Goal: Information Seeking & Learning: Check status

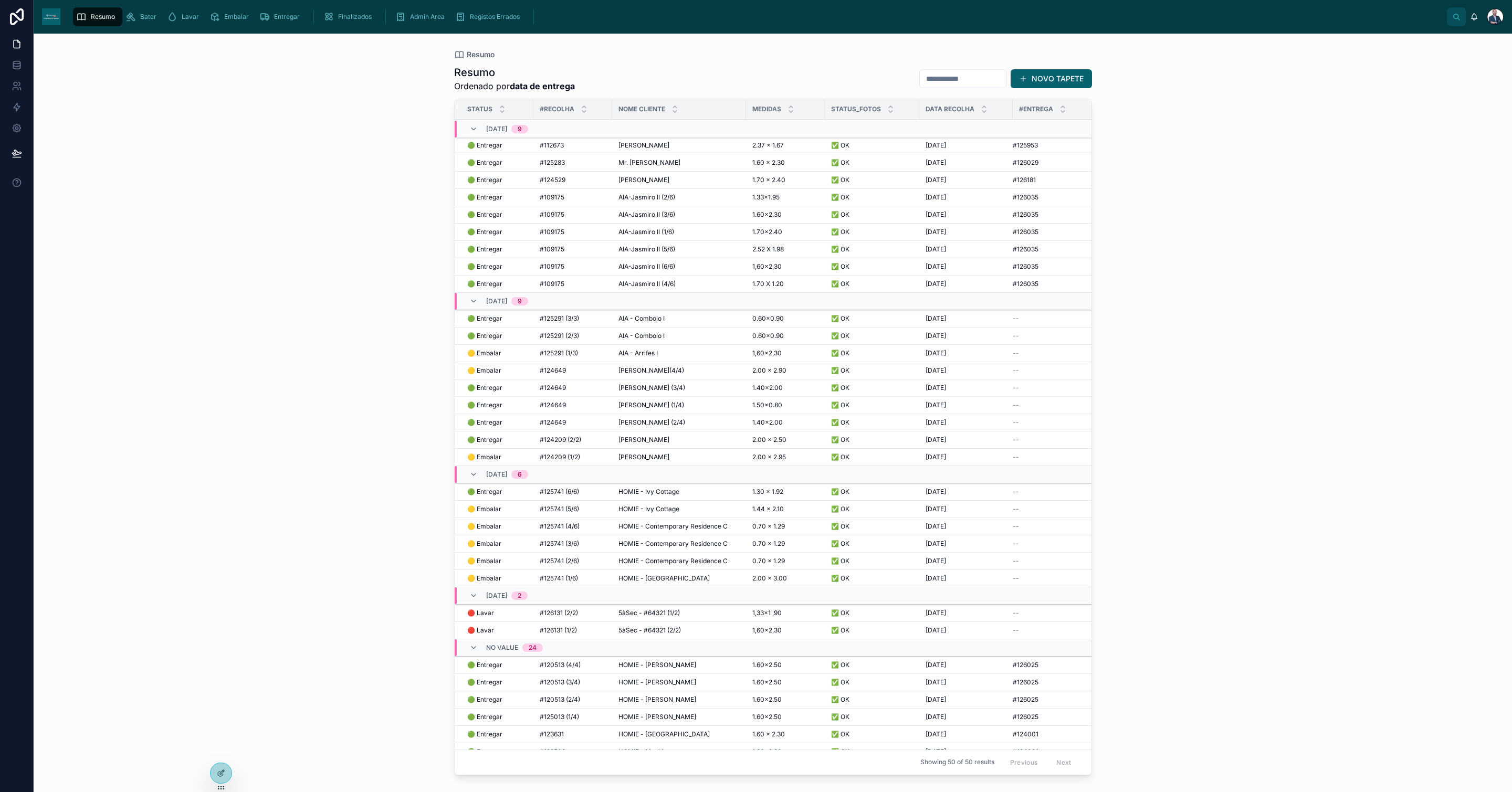
click at [636, 356] on span "AIA - Arrifes I" at bounding box center [638, 353] width 39 height 9
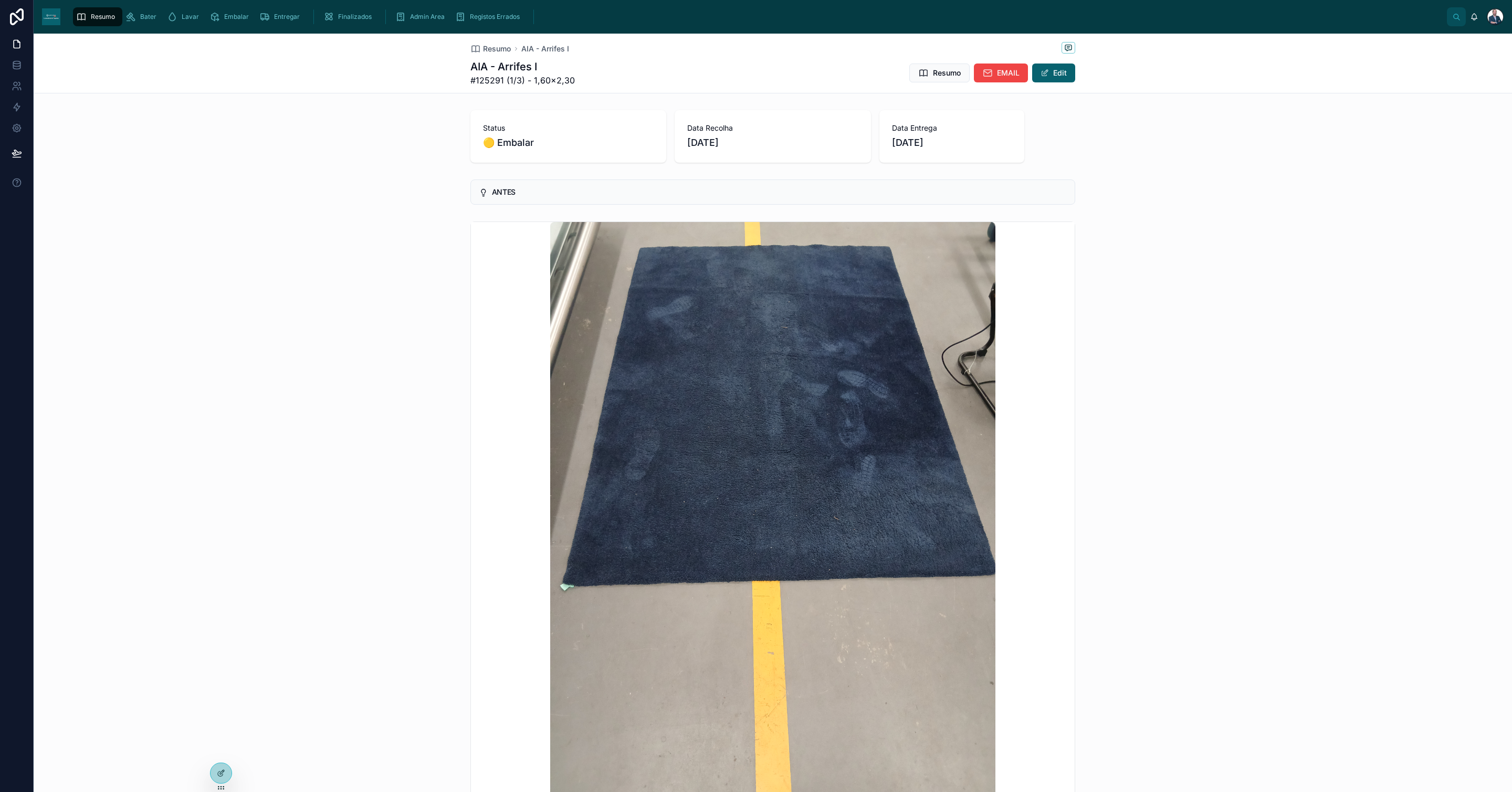
click at [486, 44] on span "Resumo" at bounding box center [497, 49] width 28 height 10
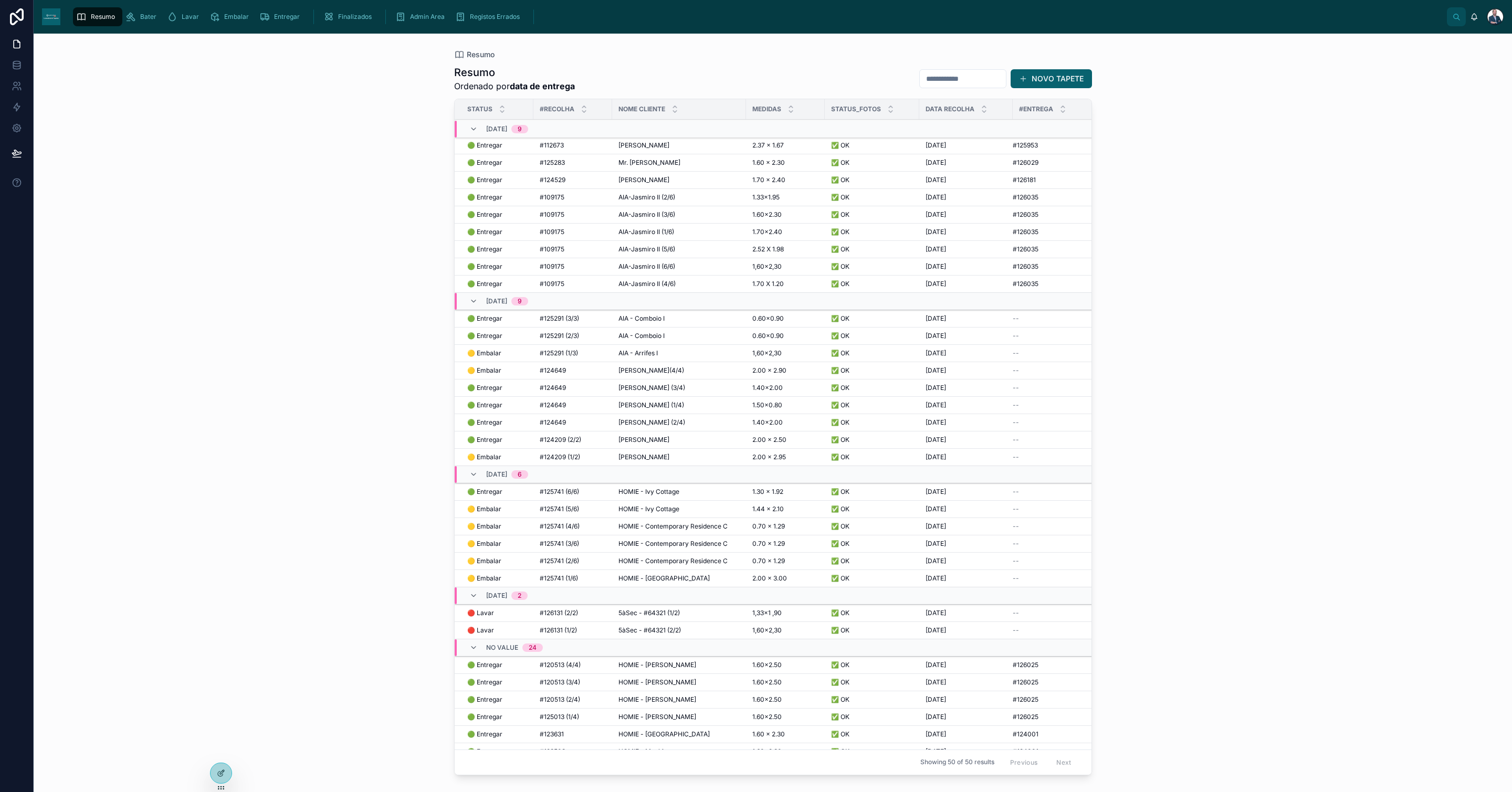
click at [494, 372] on span "🟡 Embalar" at bounding box center [485, 371] width 34 height 9
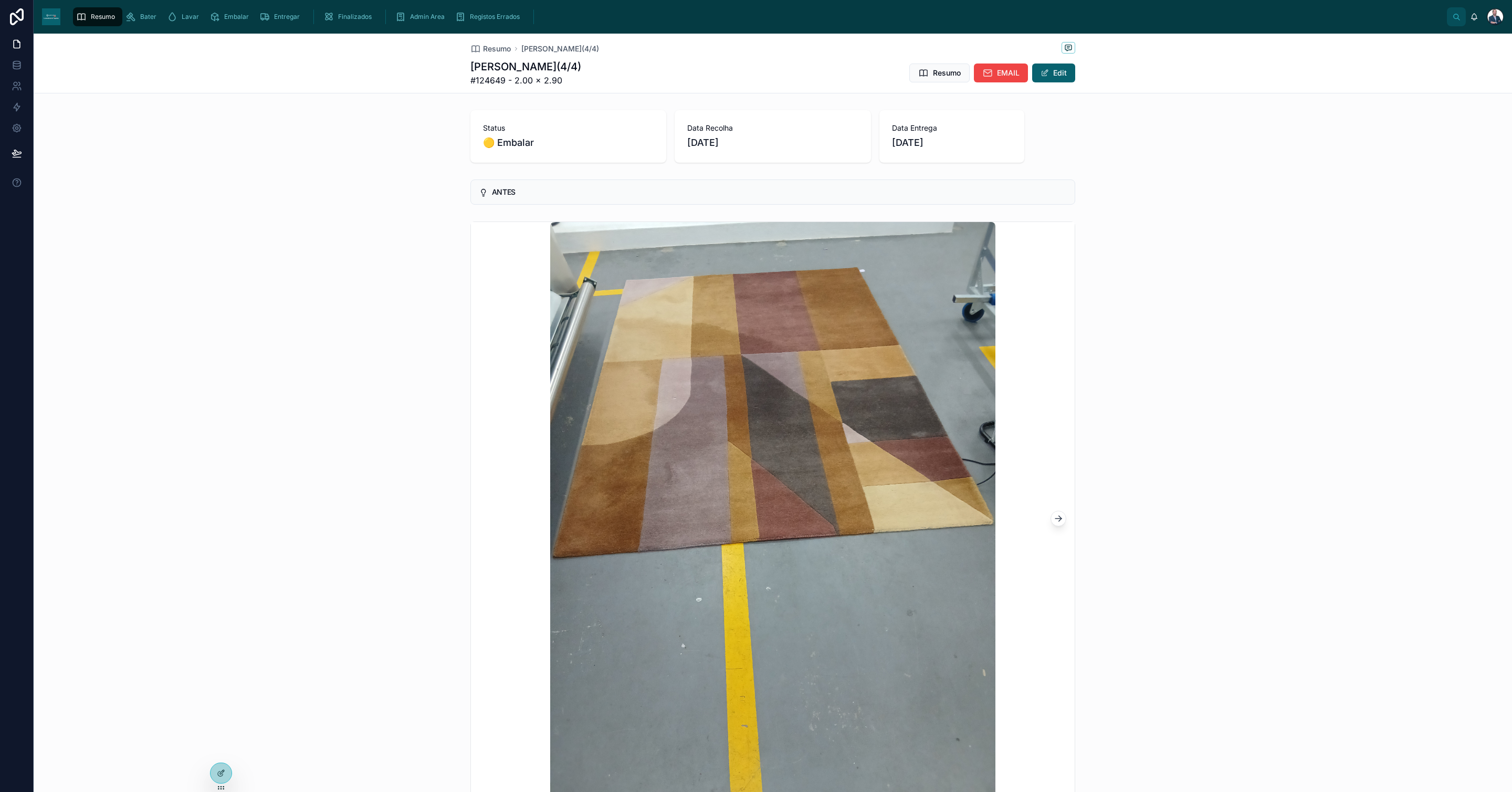
click at [483, 46] on span "Resumo" at bounding box center [497, 49] width 28 height 10
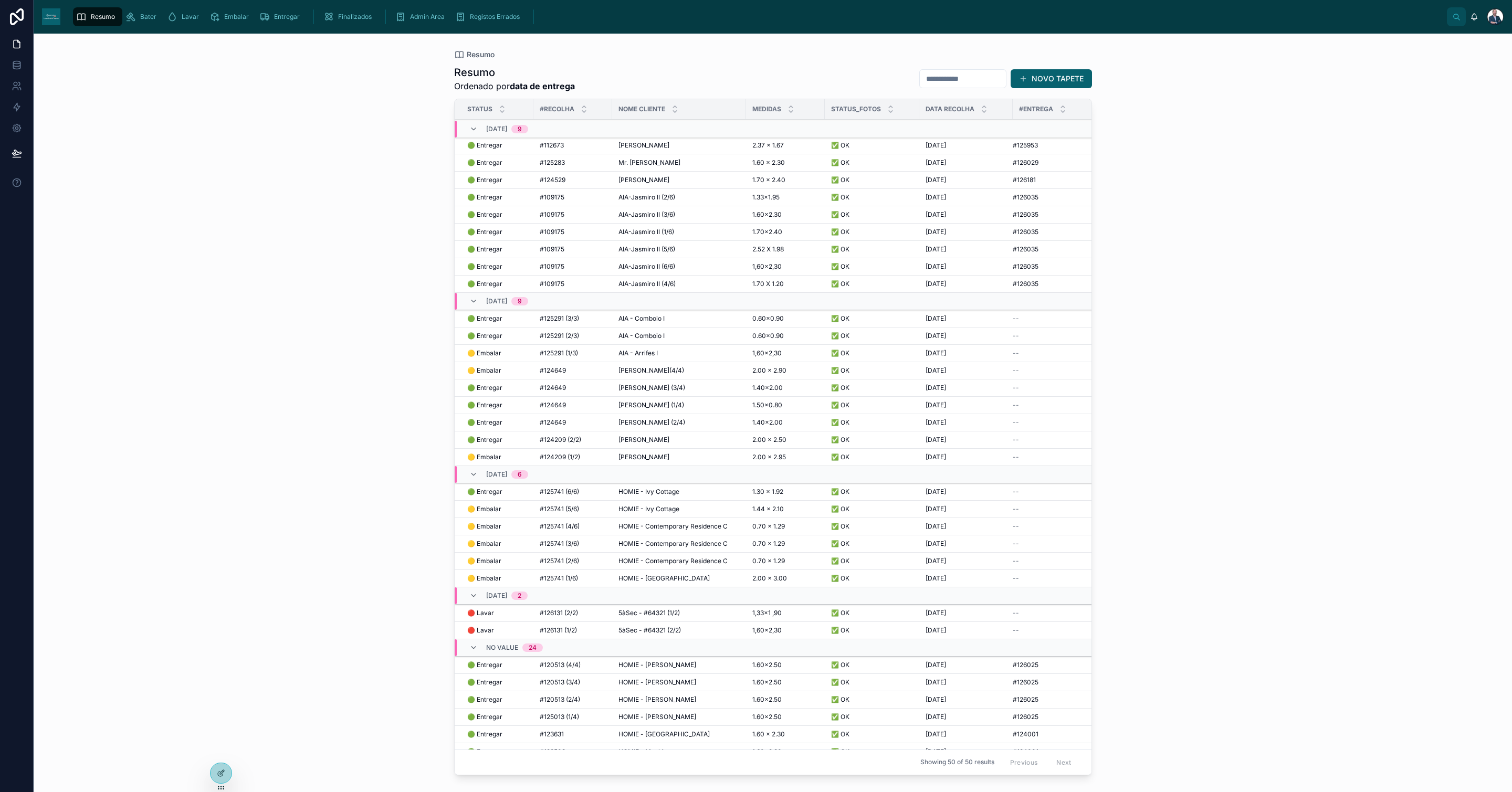
click at [642, 146] on span "[PERSON_NAME]" at bounding box center [644, 145] width 51 height 9
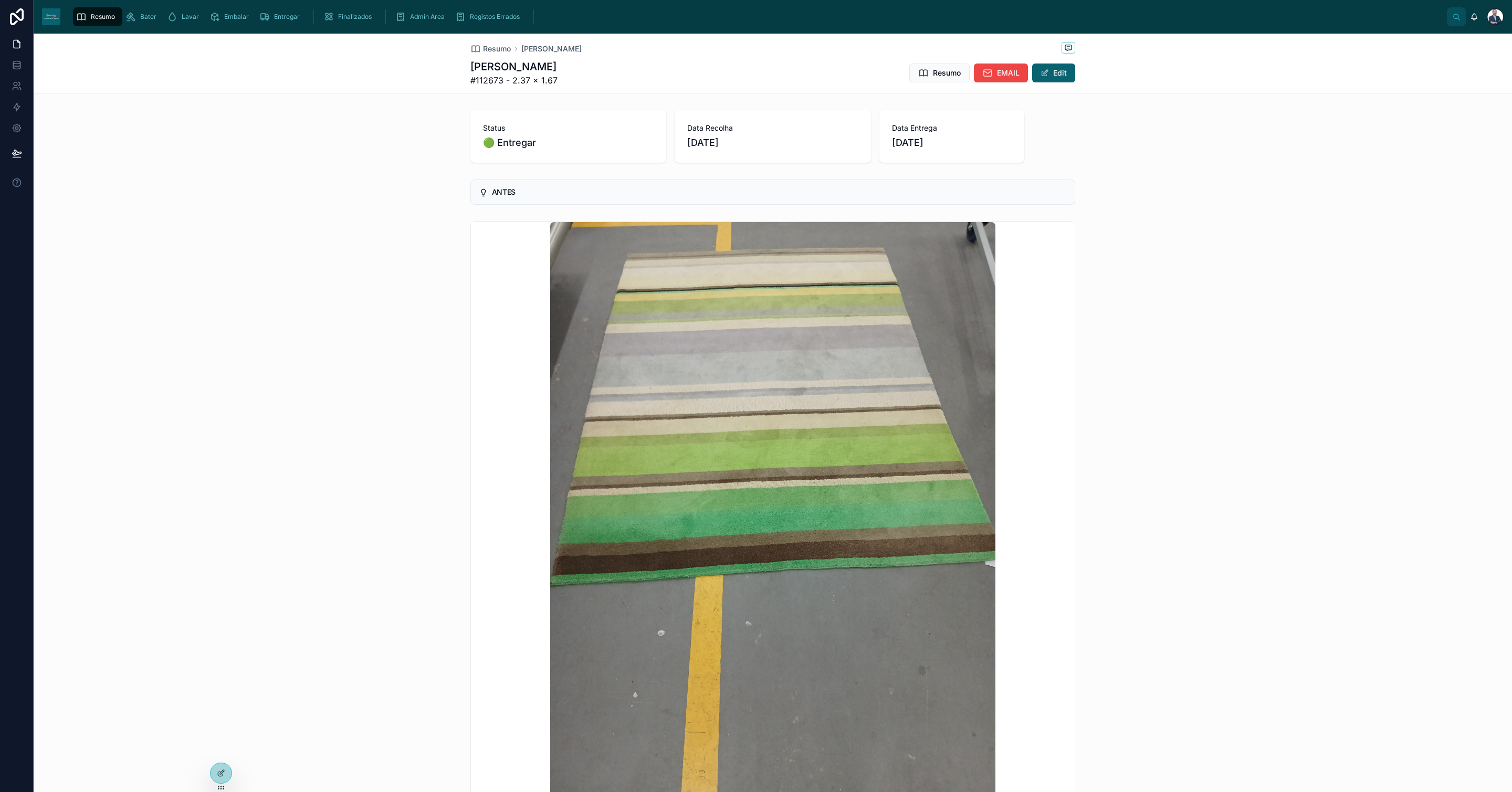
click at [483, 55] on div "Resumo [PERSON_NAME]" at bounding box center [773, 49] width 605 height 13
click at [485, 51] on span "Resumo" at bounding box center [497, 49] width 28 height 10
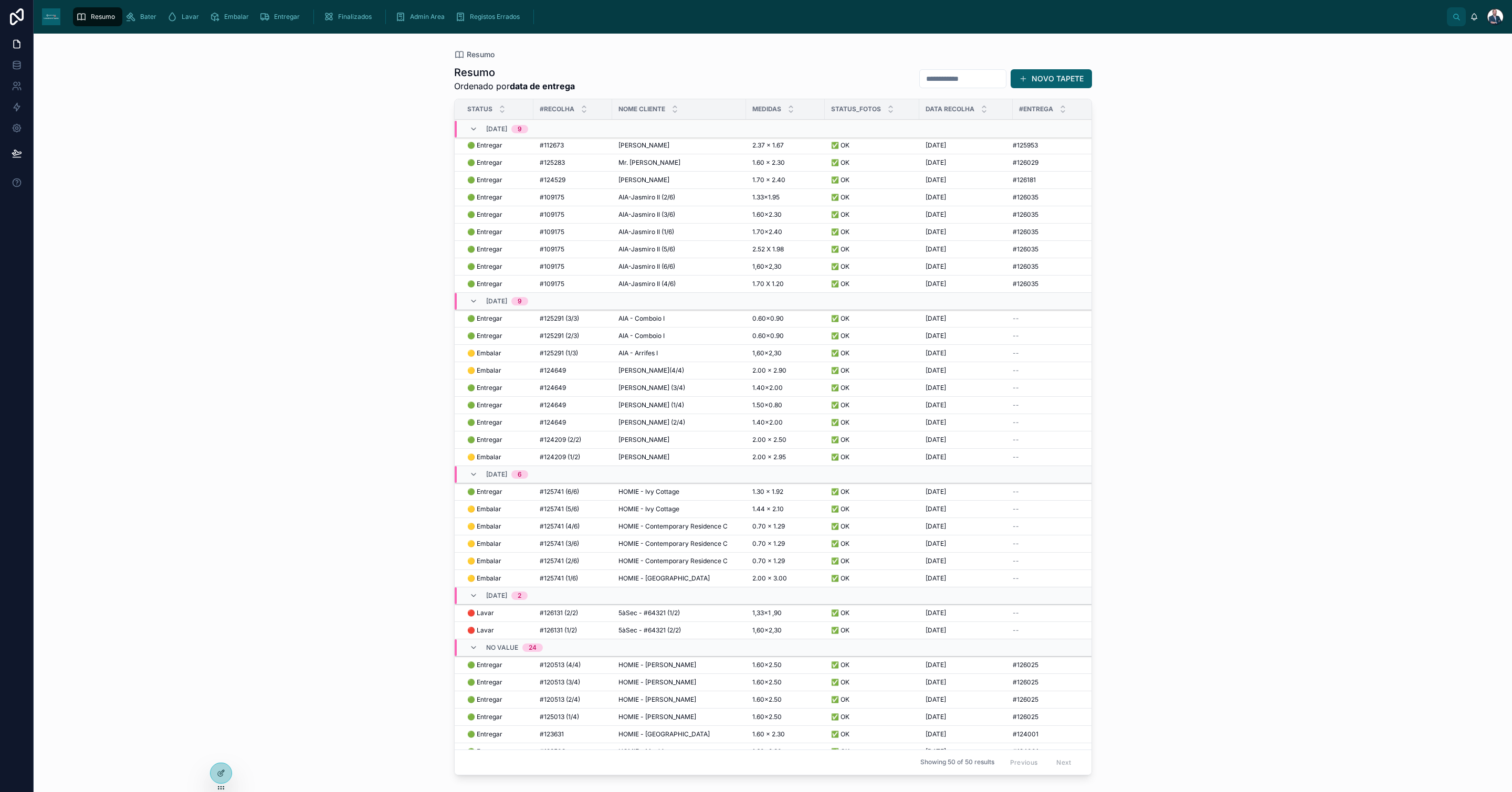
click at [594, 164] on div "#125283 #125283" at bounding box center [573, 162] width 66 height 9
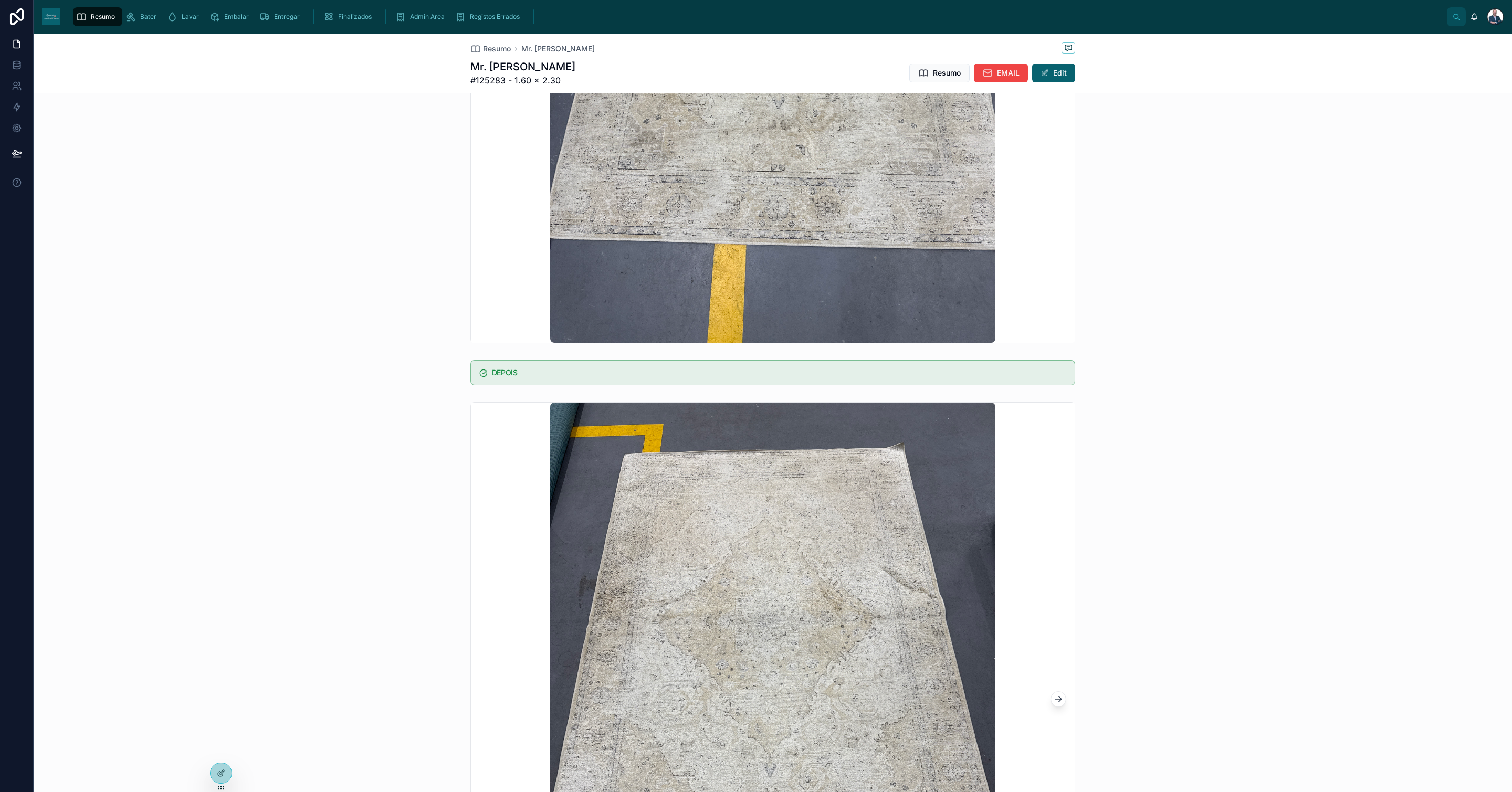
scroll to position [552, 0]
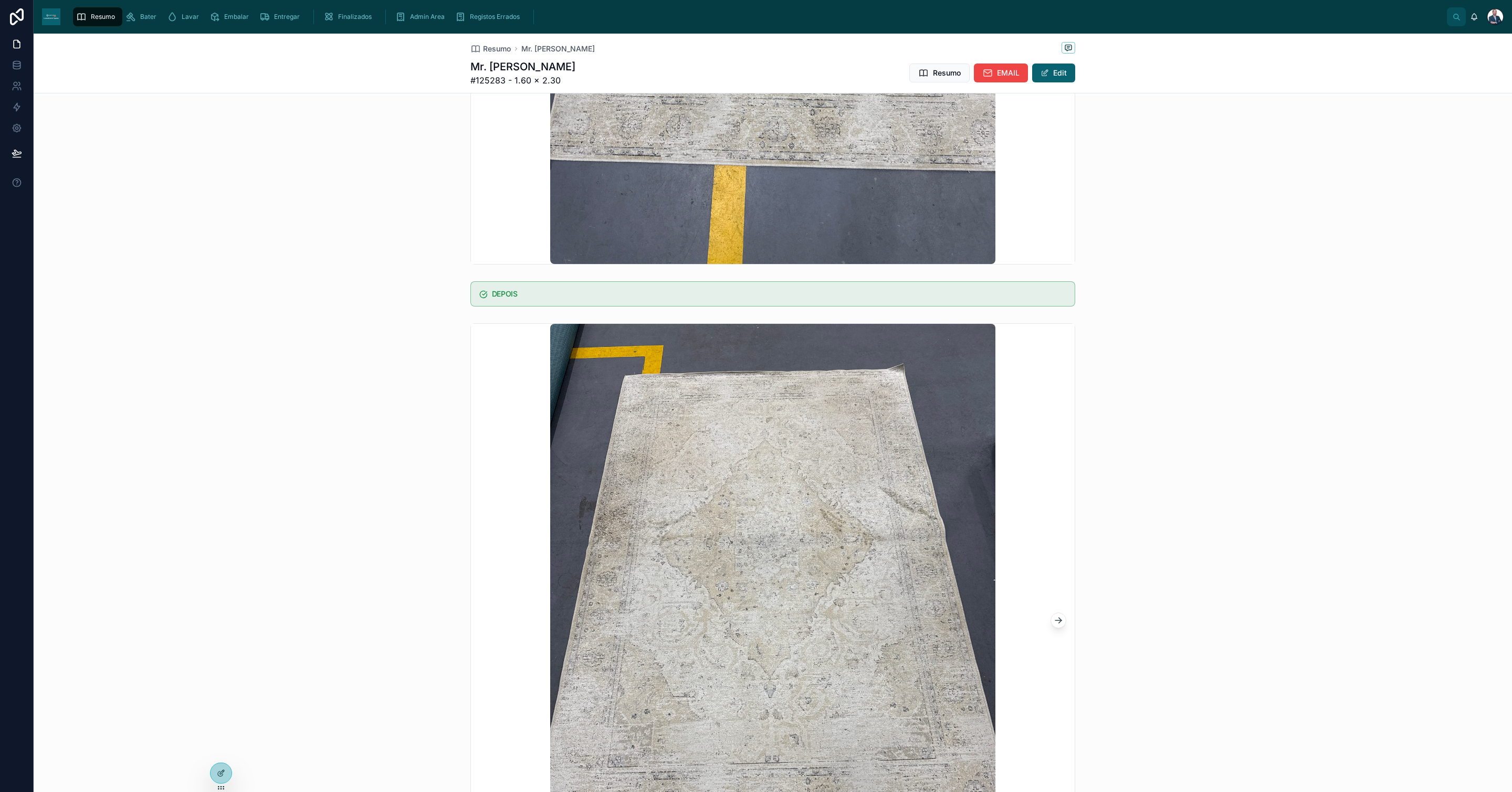
click at [483, 45] on span "Resumo" at bounding box center [497, 49] width 28 height 10
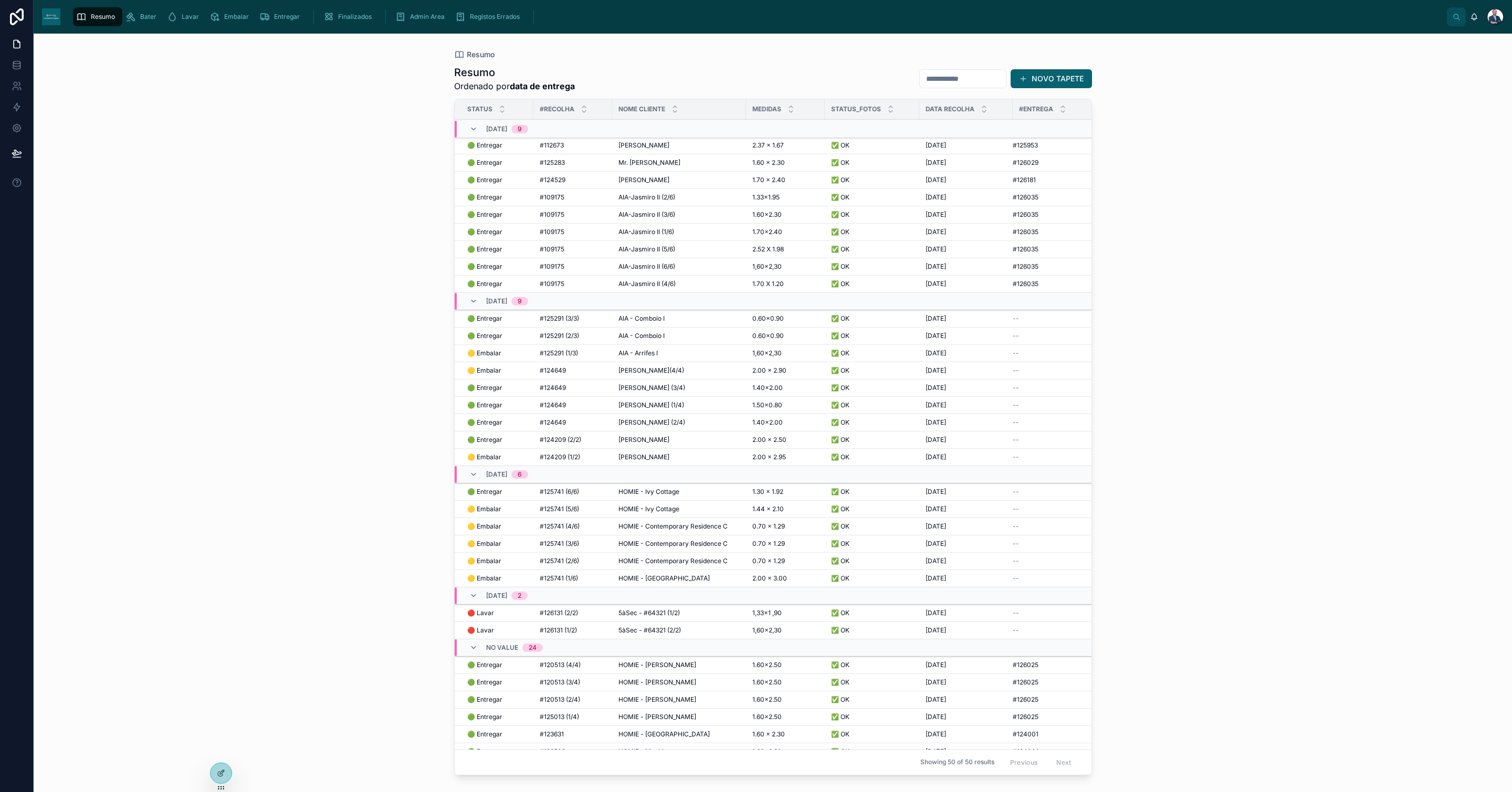
click at [660, 174] on td "[PERSON_NAME] [PERSON_NAME]" at bounding box center [679, 180] width 134 height 17
click at [660, 177] on span "[PERSON_NAME]" at bounding box center [644, 180] width 51 height 9
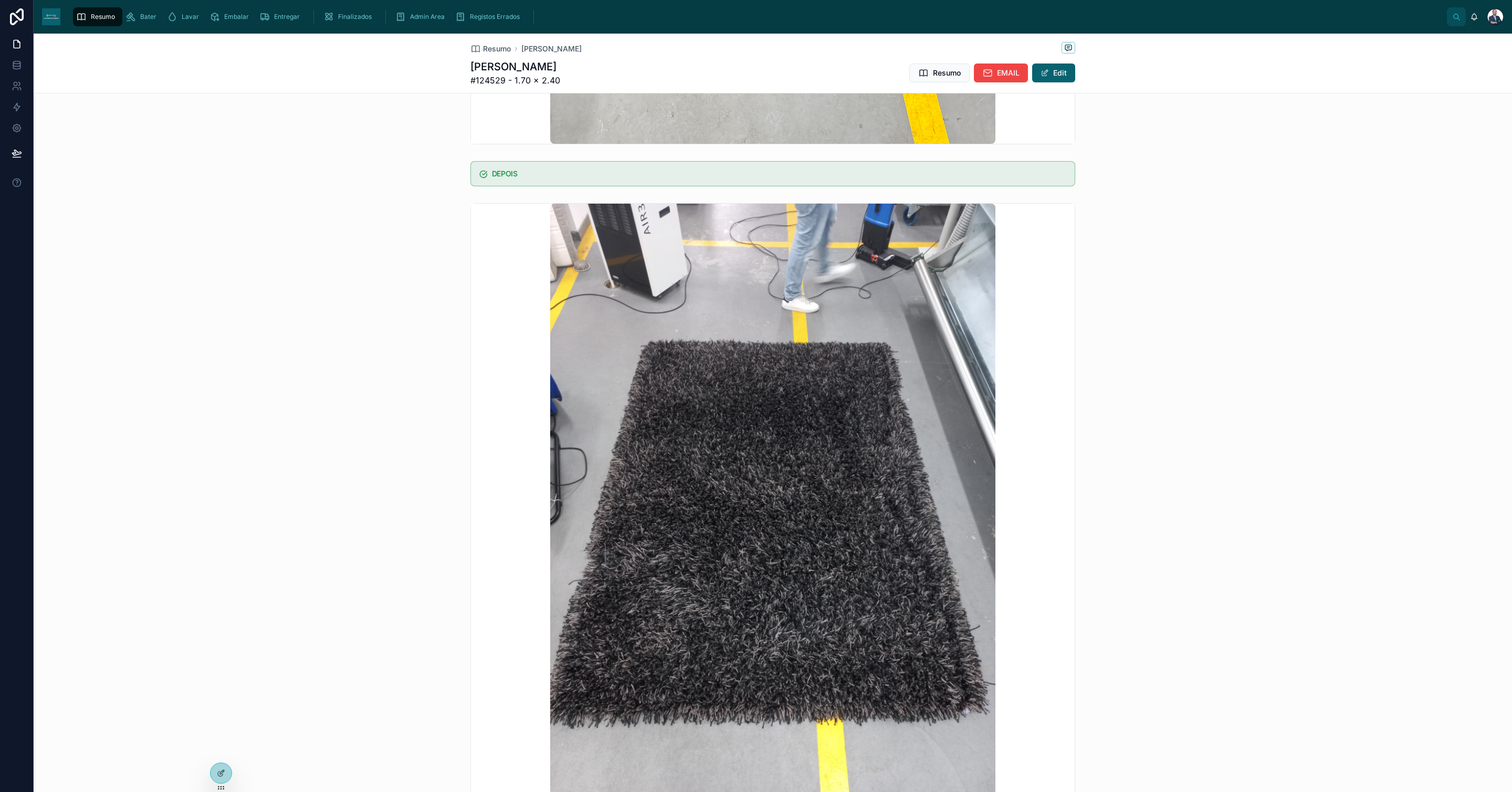
scroll to position [787, 0]
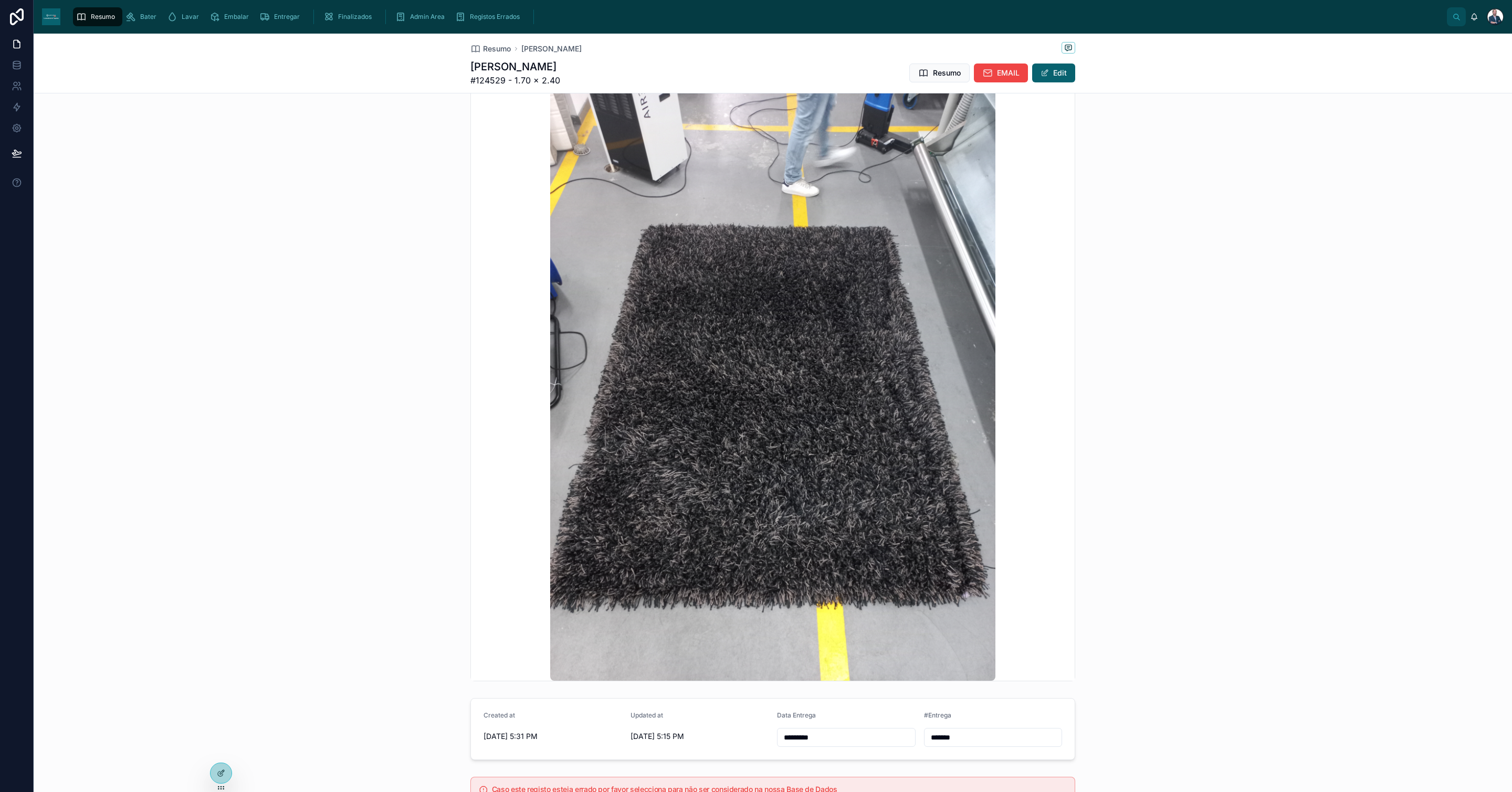
click at [496, 48] on span "Resumo" at bounding box center [497, 49] width 28 height 10
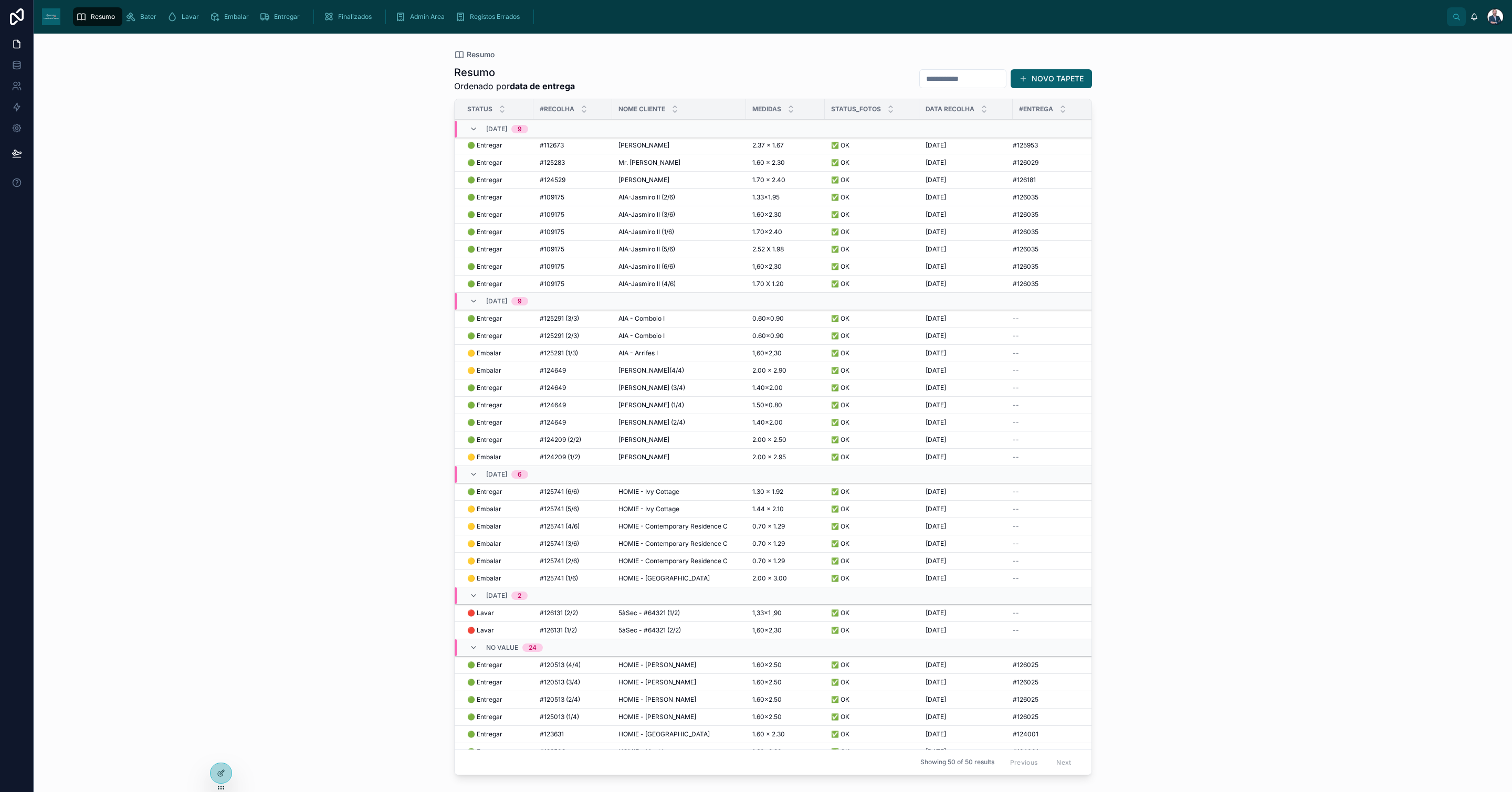
click at [651, 197] on span "AIA-Jasmiro II (2/6)" at bounding box center [647, 197] width 56 height 9
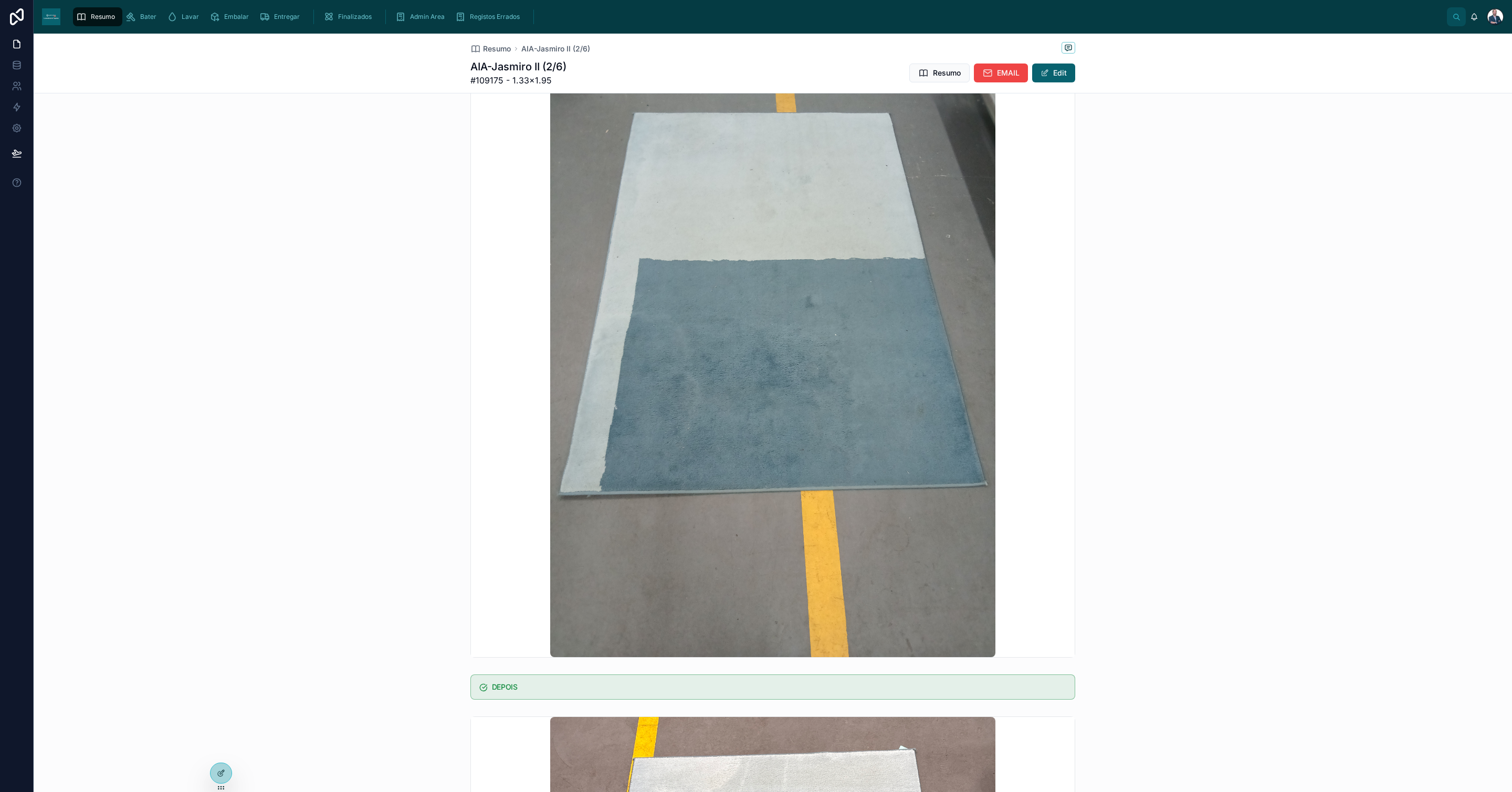
scroll to position [157, 0]
click at [494, 46] on span "Resumo" at bounding box center [497, 49] width 28 height 10
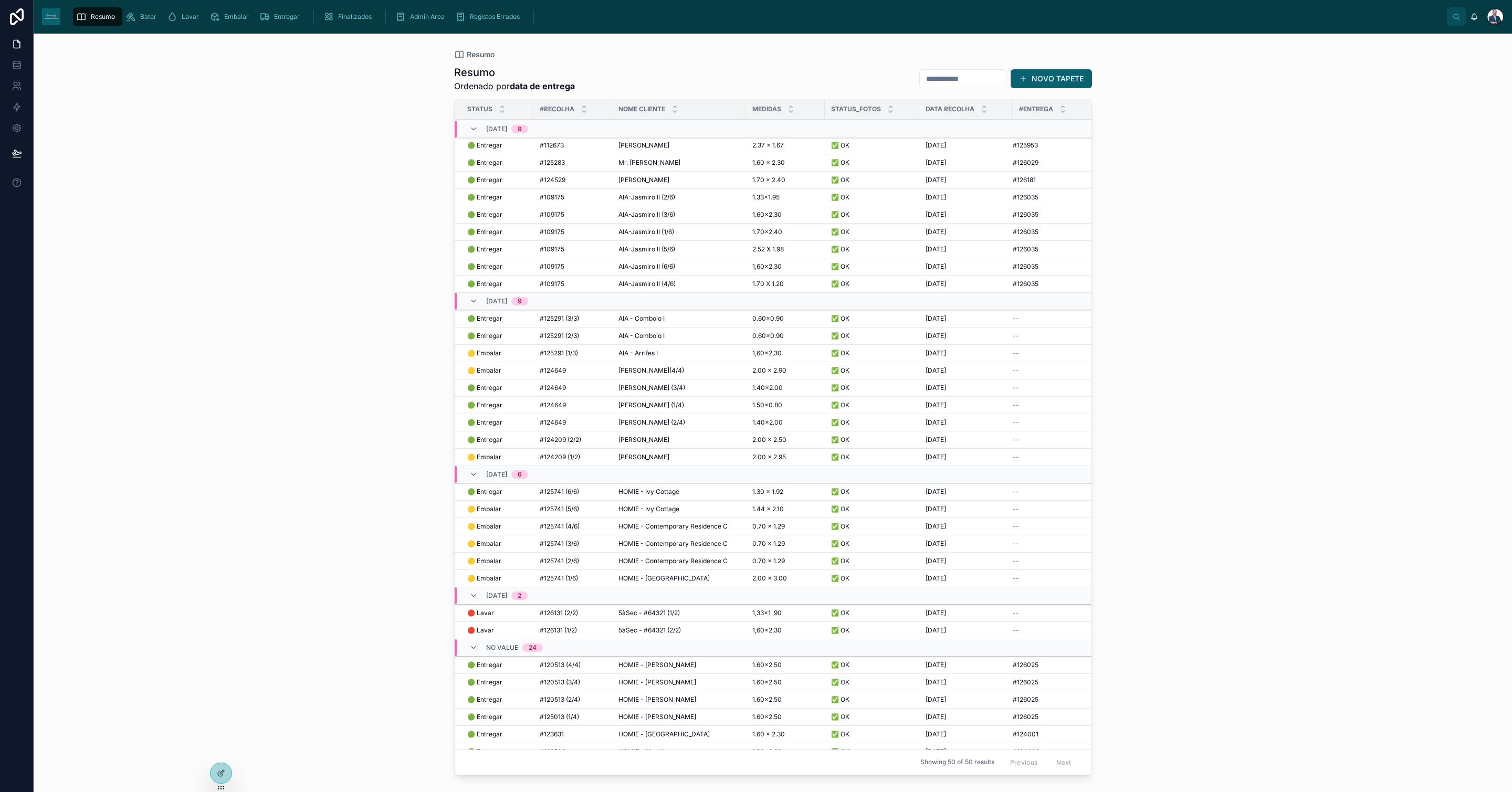
click at [653, 213] on span "AIA-Jasmiro II (3/6)" at bounding box center [647, 215] width 56 height 9
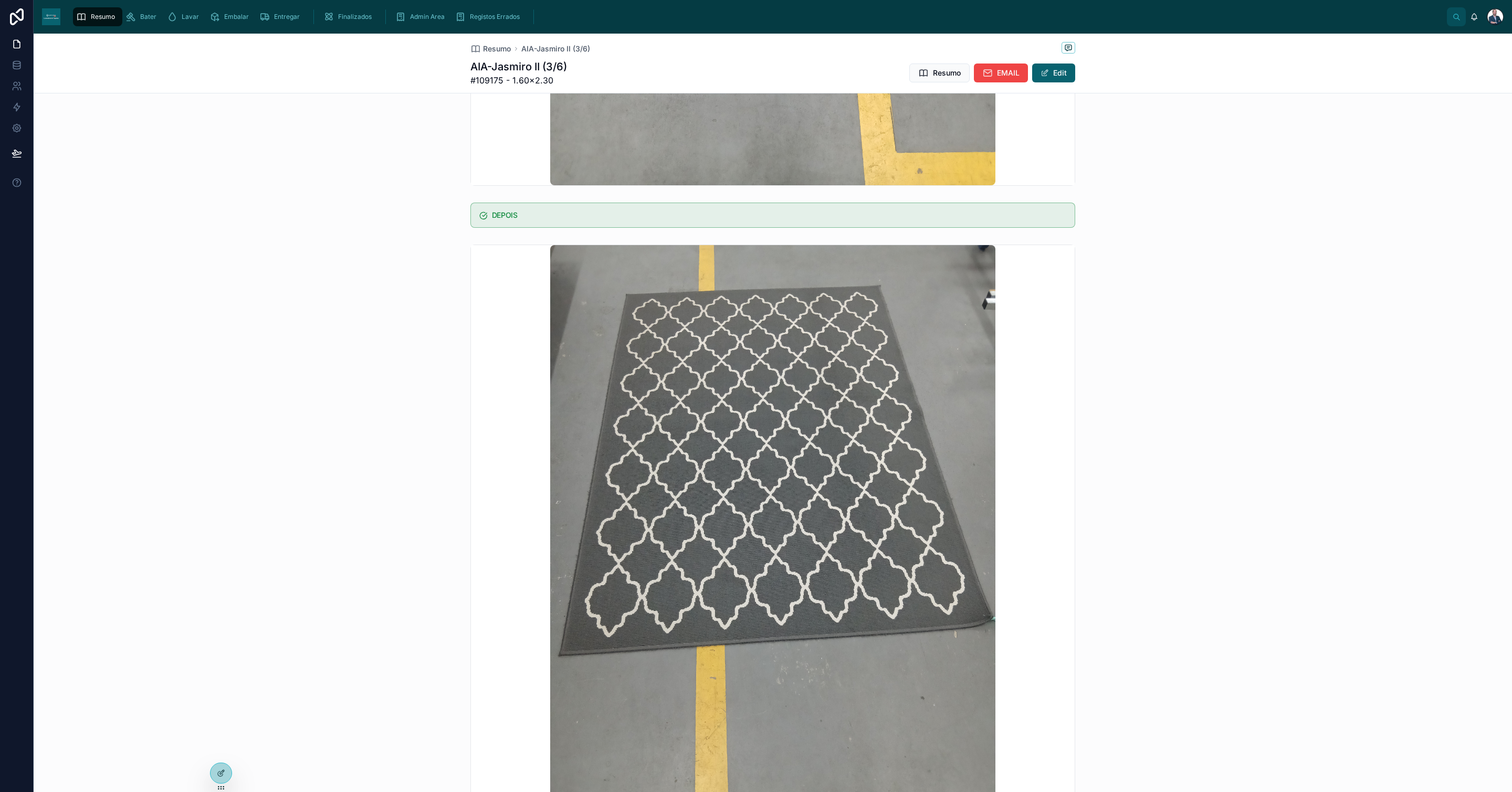
scroll to position [709, 0]
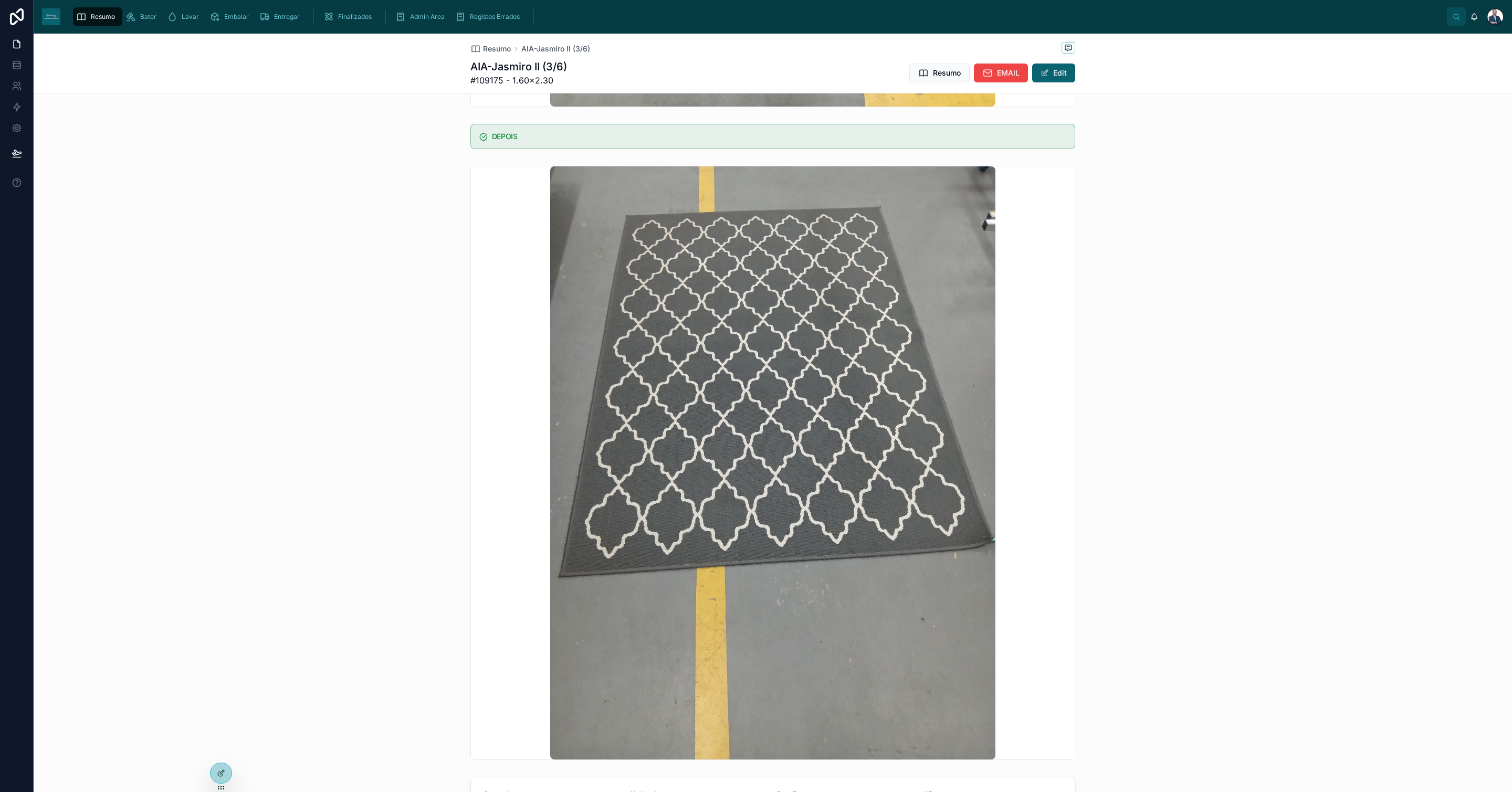
click at [502, 50] on span "Resumo" at bounding box center [497, 49] width 28 height 10
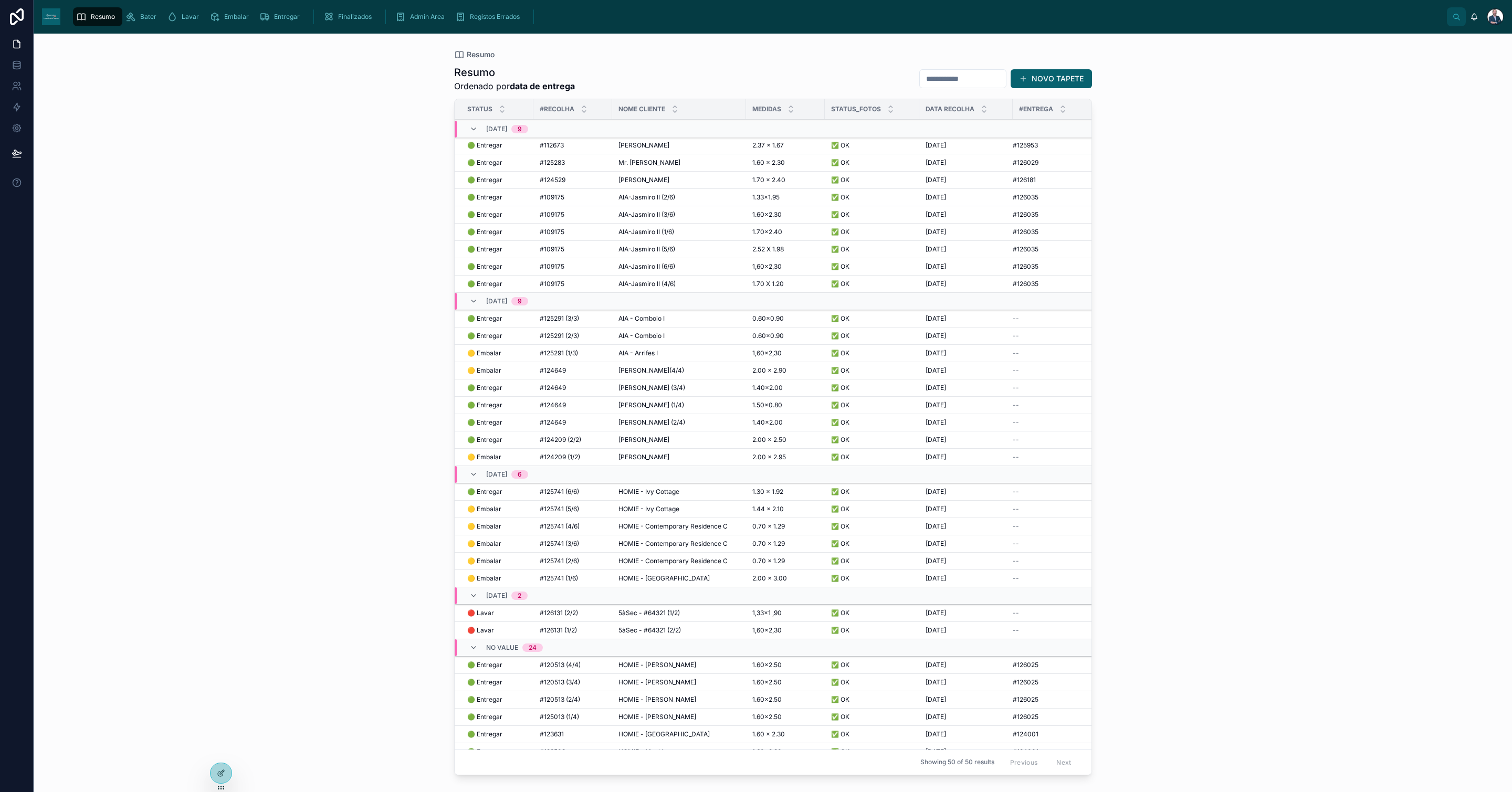
click at [670, 232] on span "AIA-Jasmiro II (1/6)" at bounding box center [646, 232] width 56 height 9
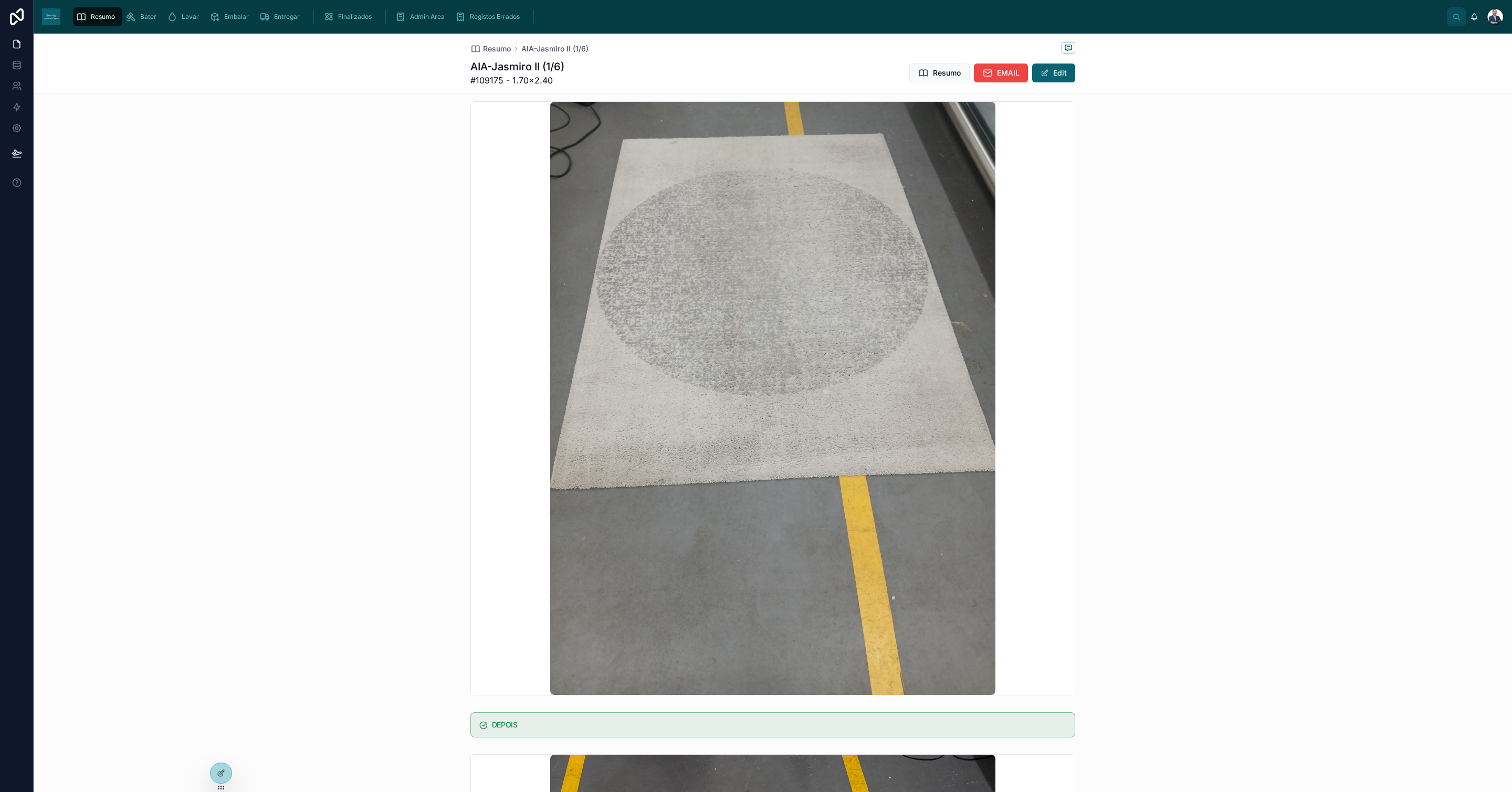
scroll to position [315, 0]
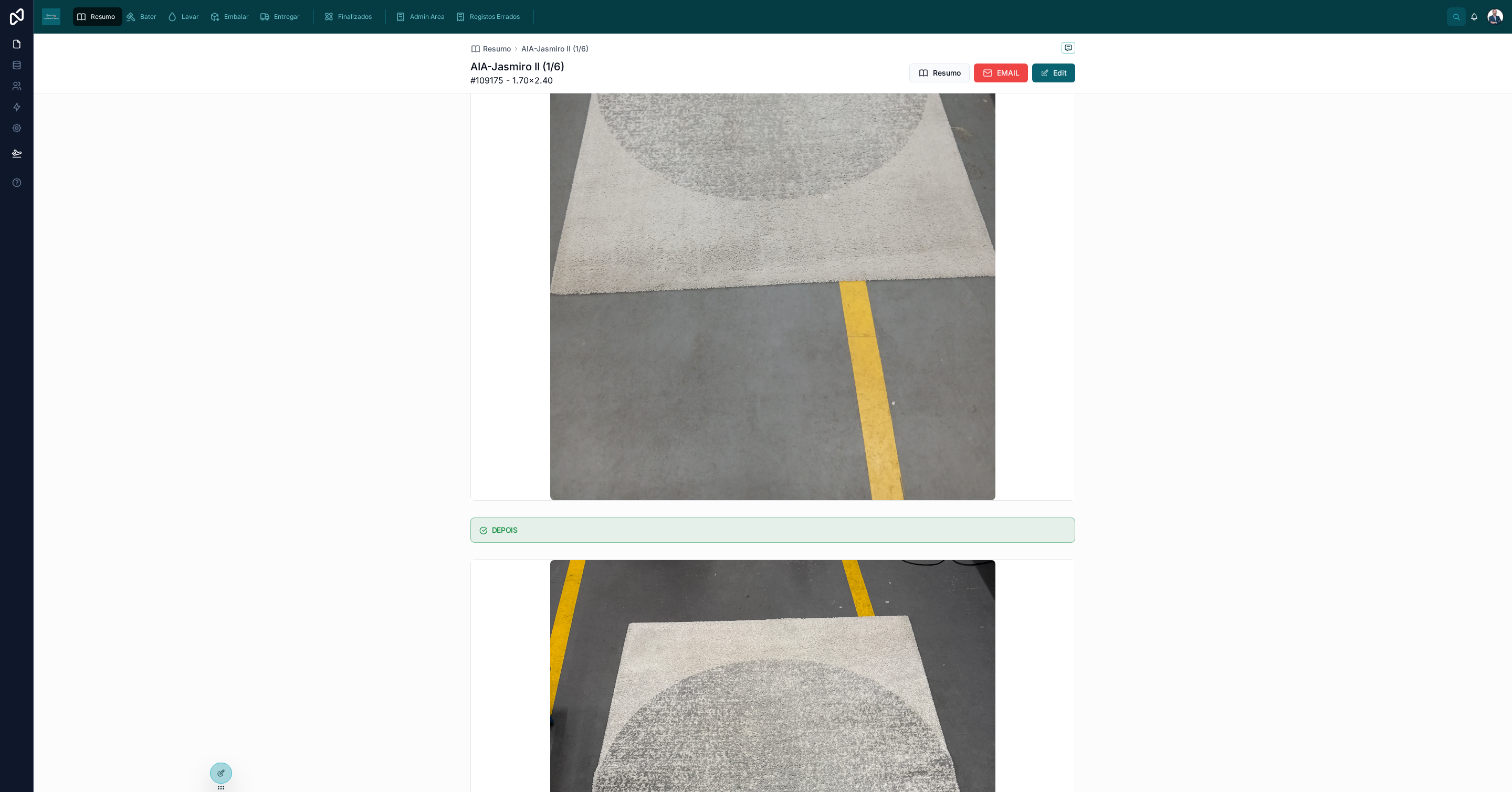
click at [501, 47] on span "Resumo" at bounding box center [497, 49] width 28 height 10
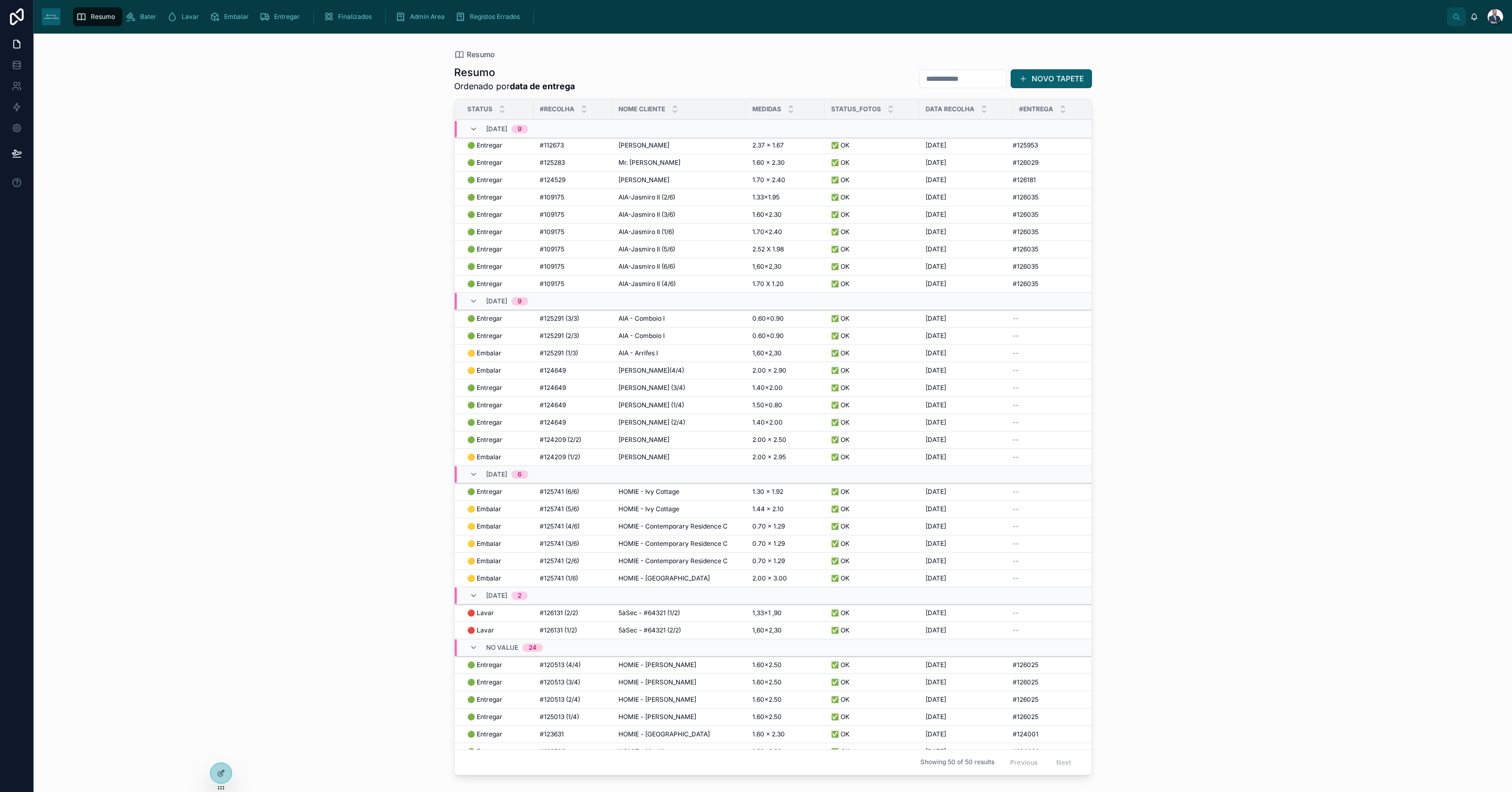
click at [656, 271] on span "AIA-Jasmiro II (6/6)" at bounding box center [647, 266] width 56 height 9
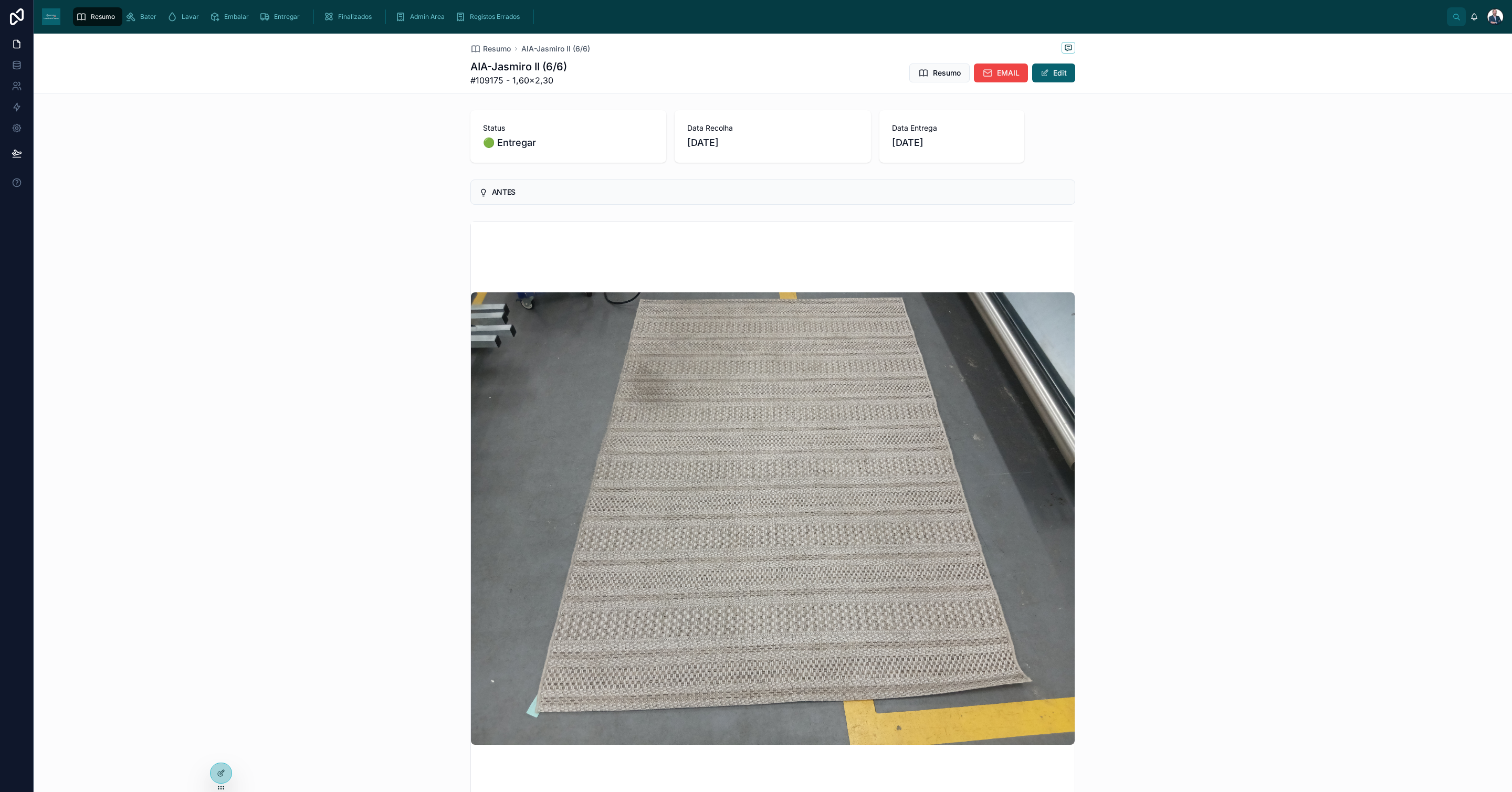
click at [490, 49] on span "Resumo" at bounding box center [497, 49] width 28 height 10
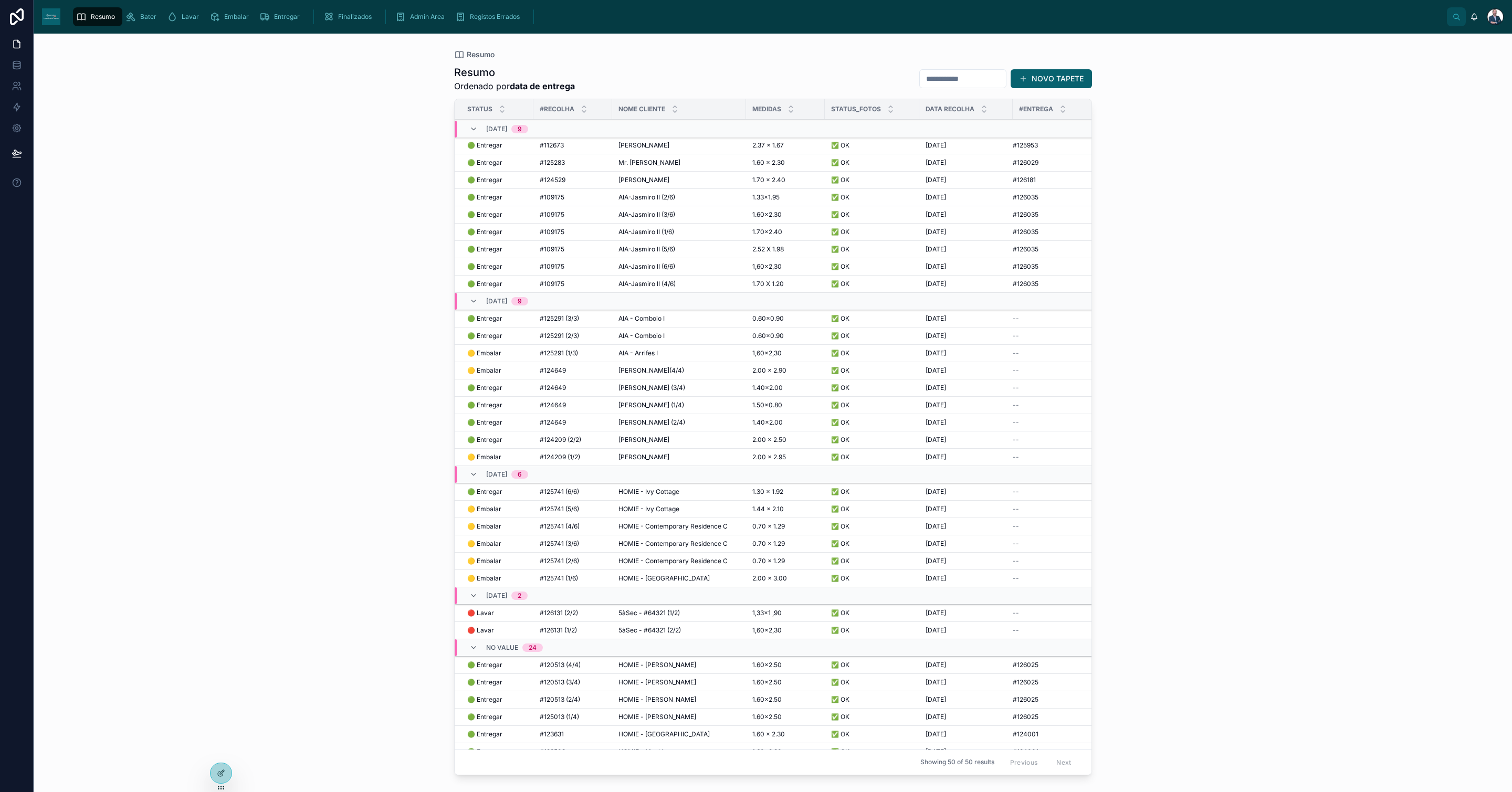
click at [635, 288] on span "AIA-Jasmiro II (4/6)" at bounding box center [647, 284] width 57 height 9
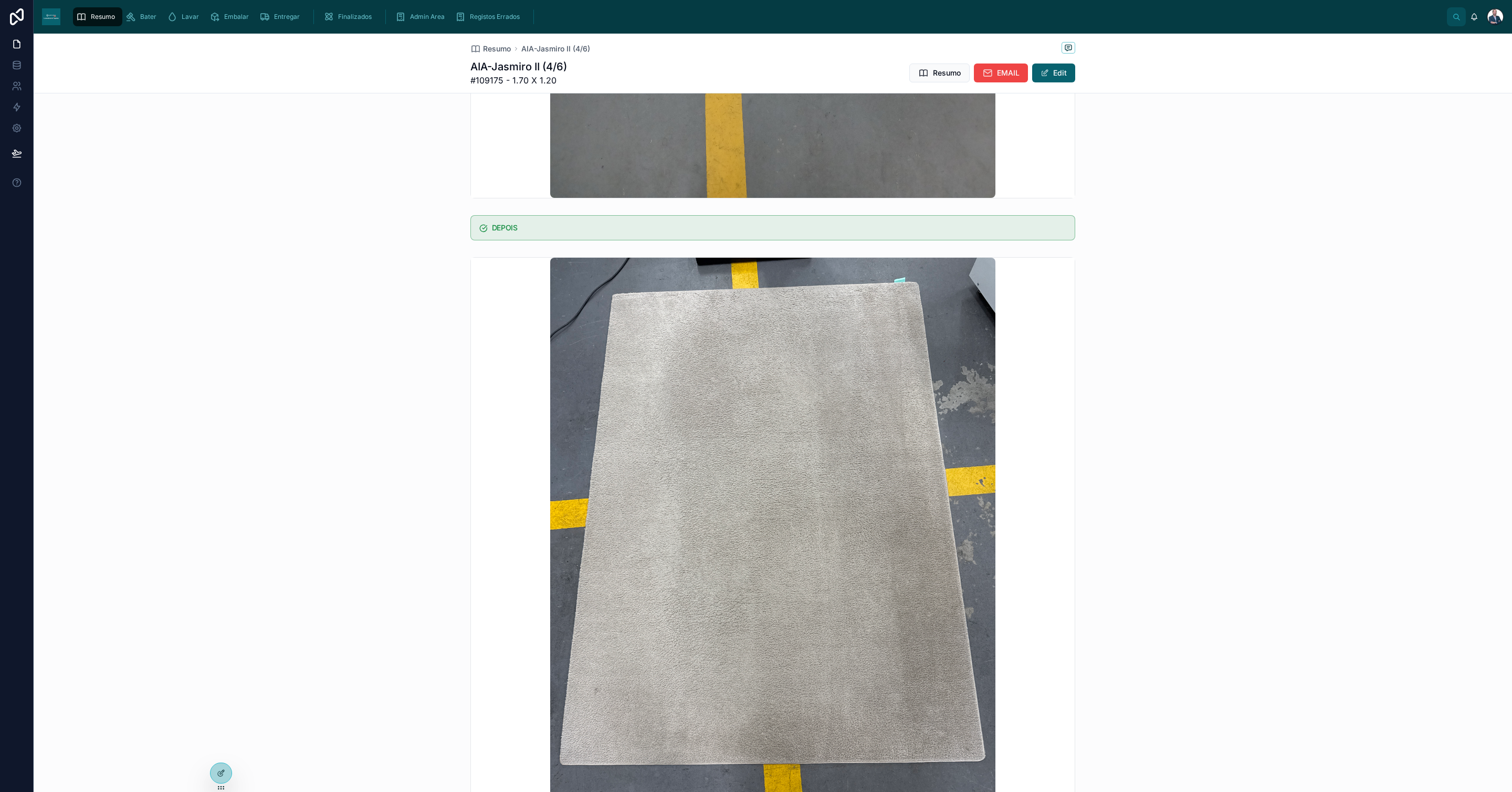
scroll to position [787, 0]
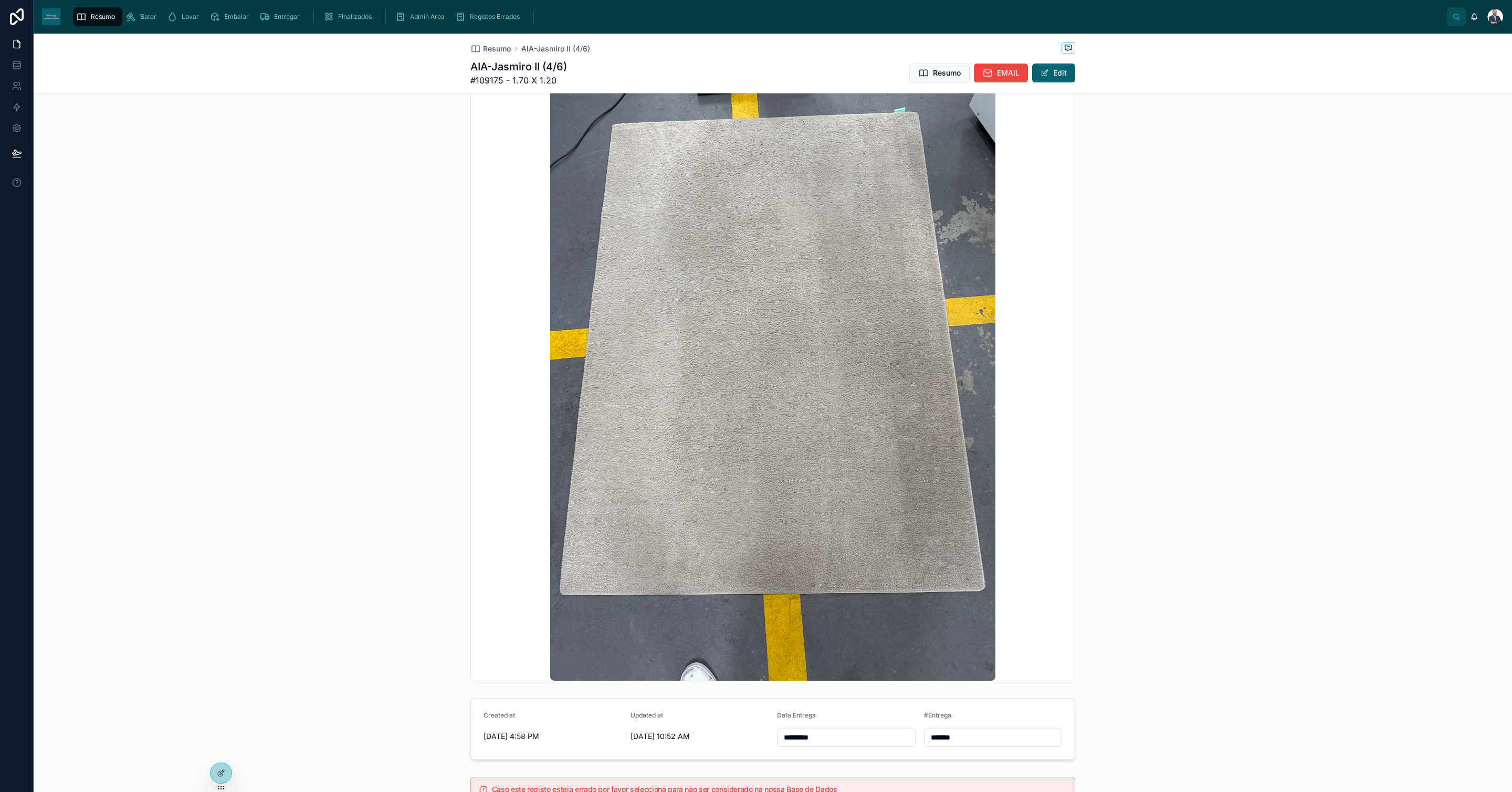
click at [493, 49] on span "Resumo" at bounding box center [497, 49] width 28 height 10
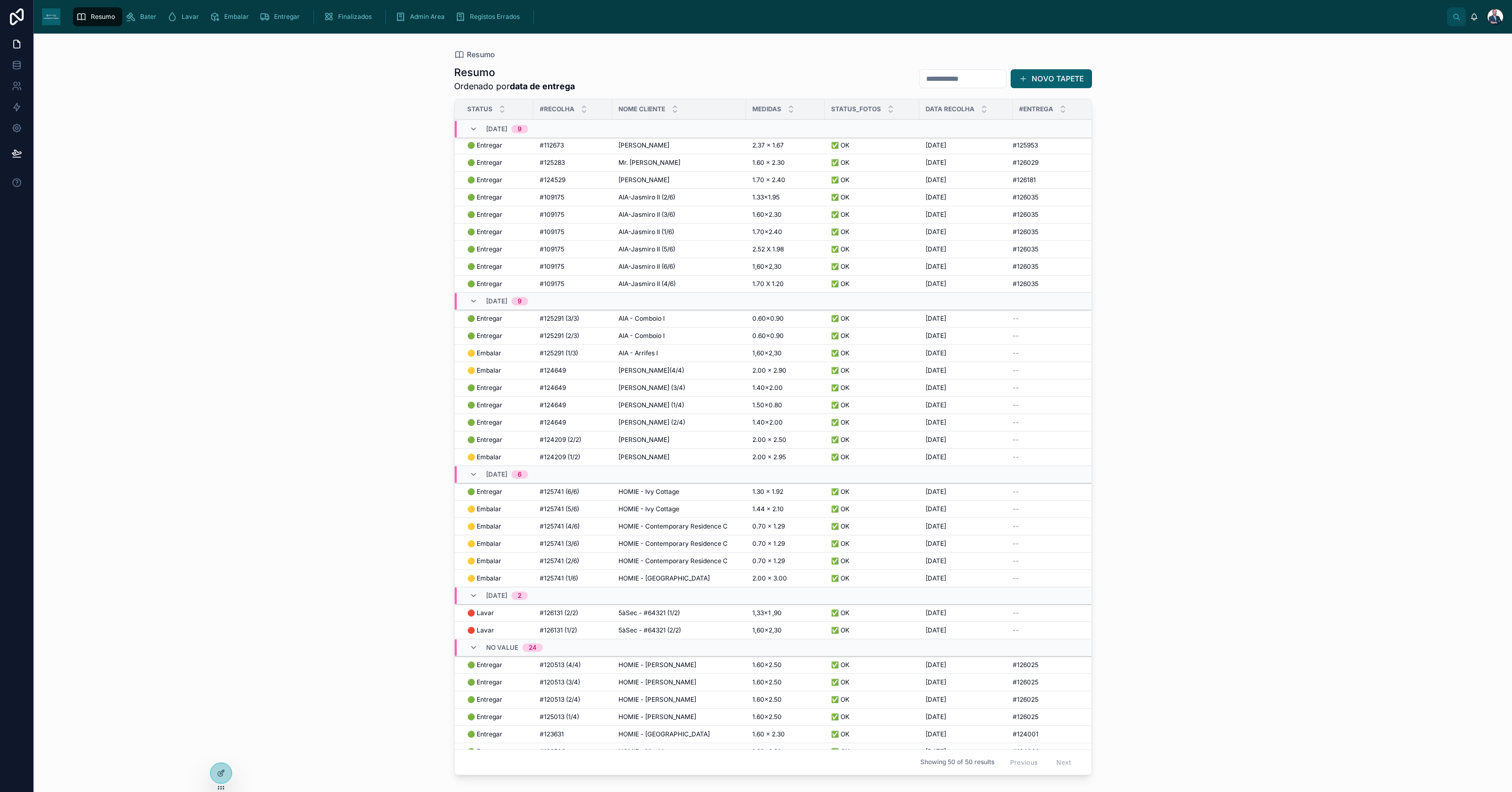
click at [639, 323] on span "AIA - Comboio I" at bounding box center [642, 319] width 46 height 9
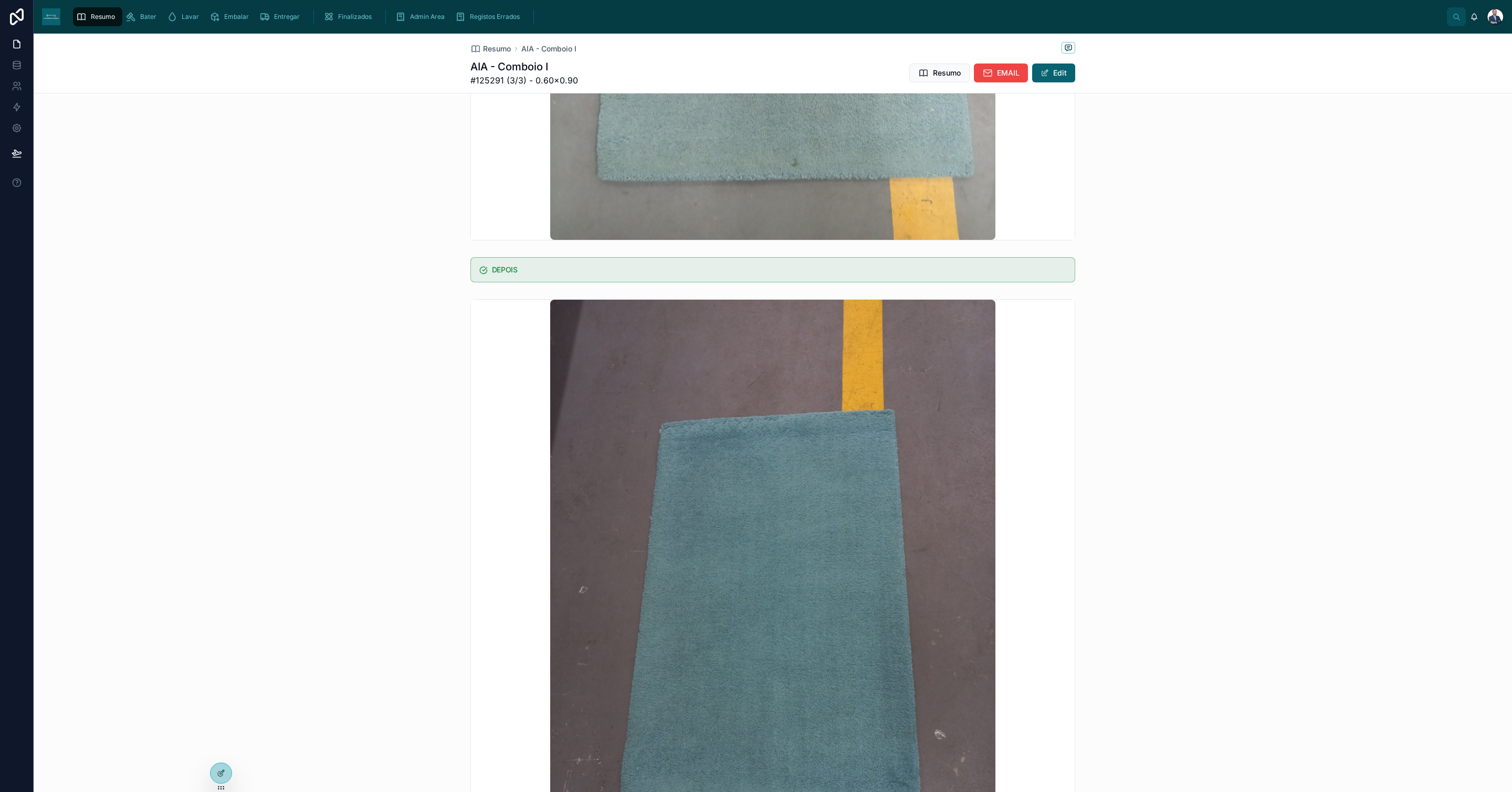
scroll to position [709, 0]
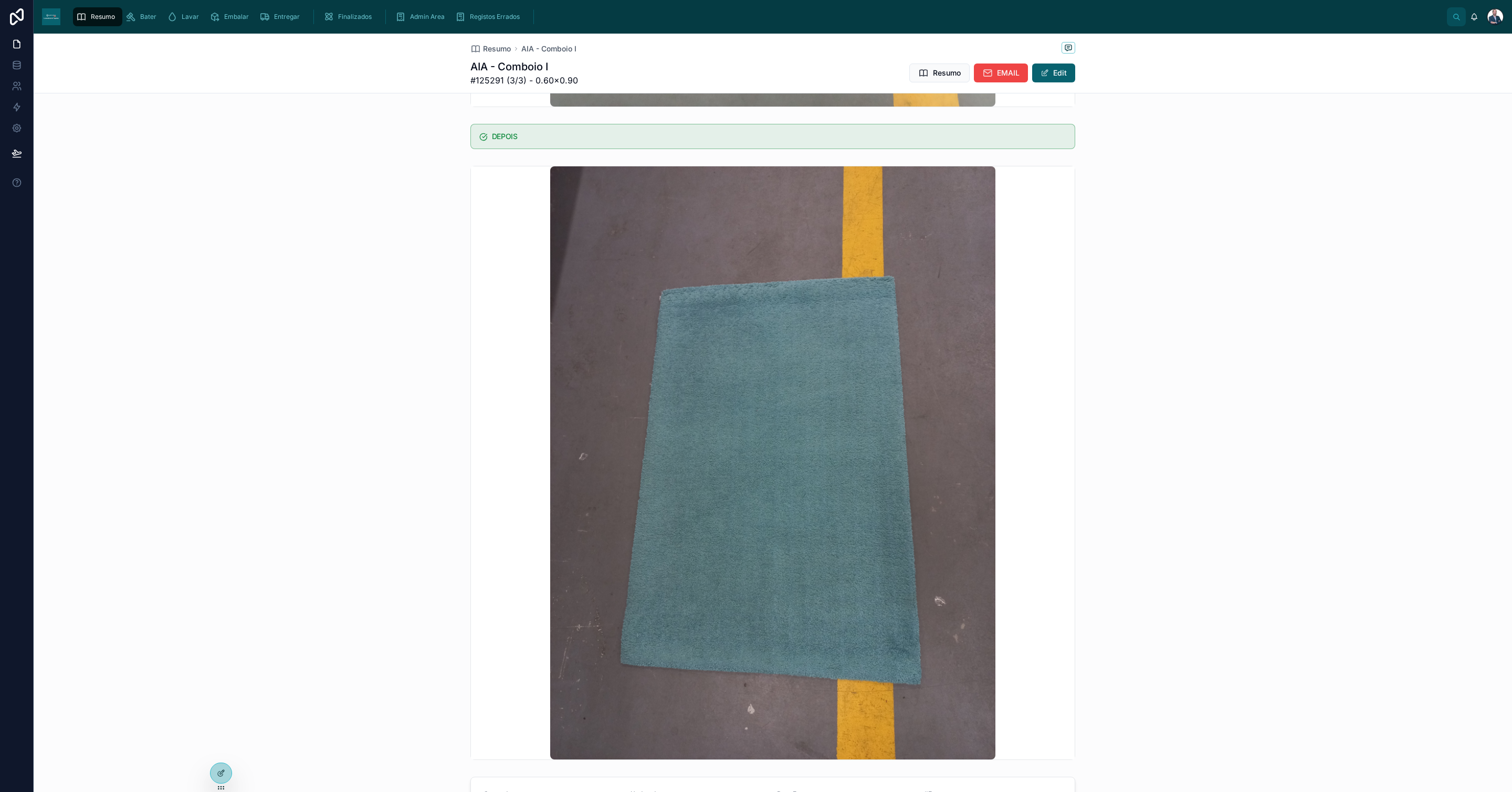
click at [498, 46] on span "Resumo" at bounding box center [497, 49] width 28 height 10
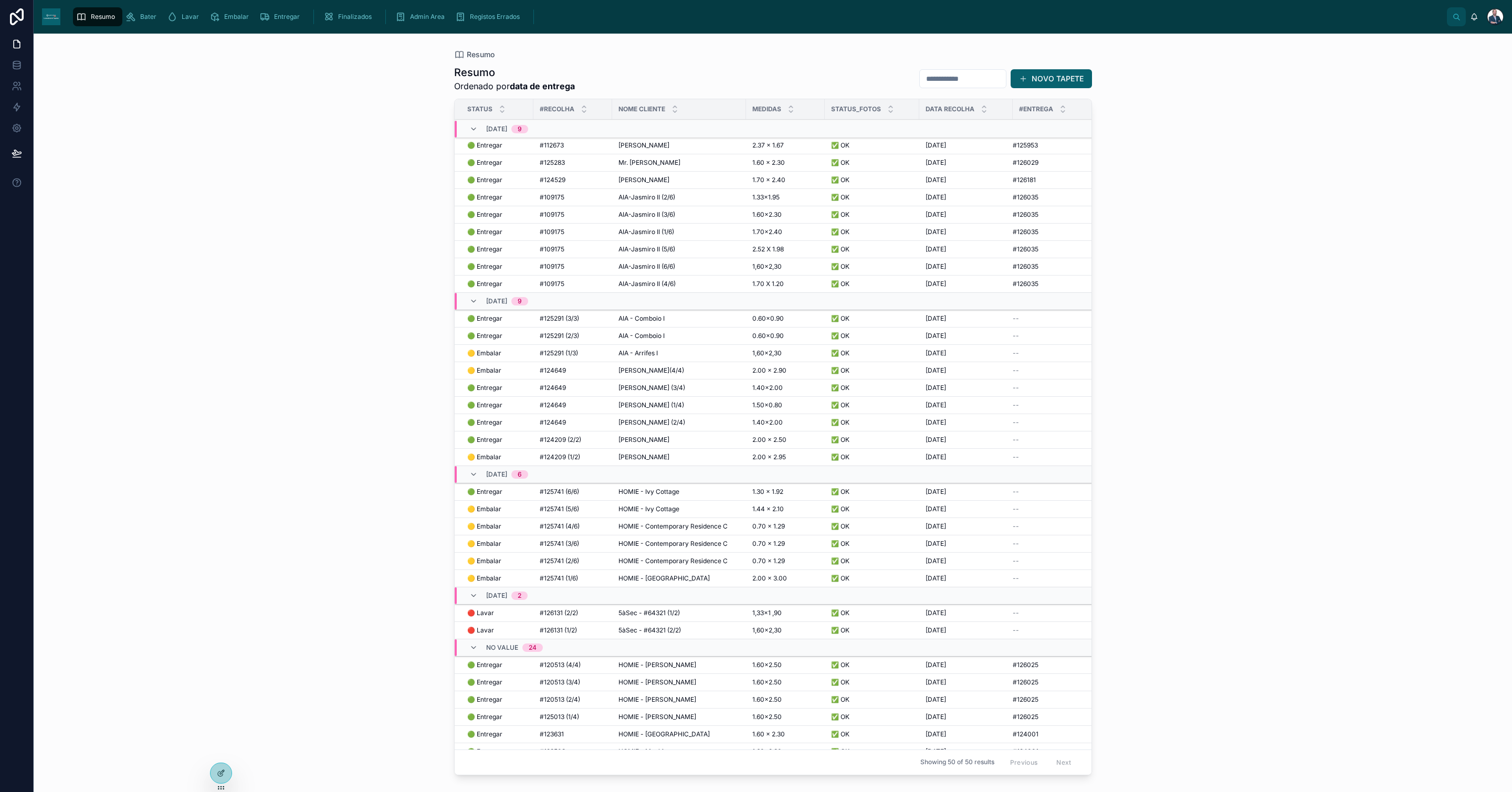
click at [636, 338] on span "AIA - Comboio I" at bounding box center [642, 336] width 46 height 9
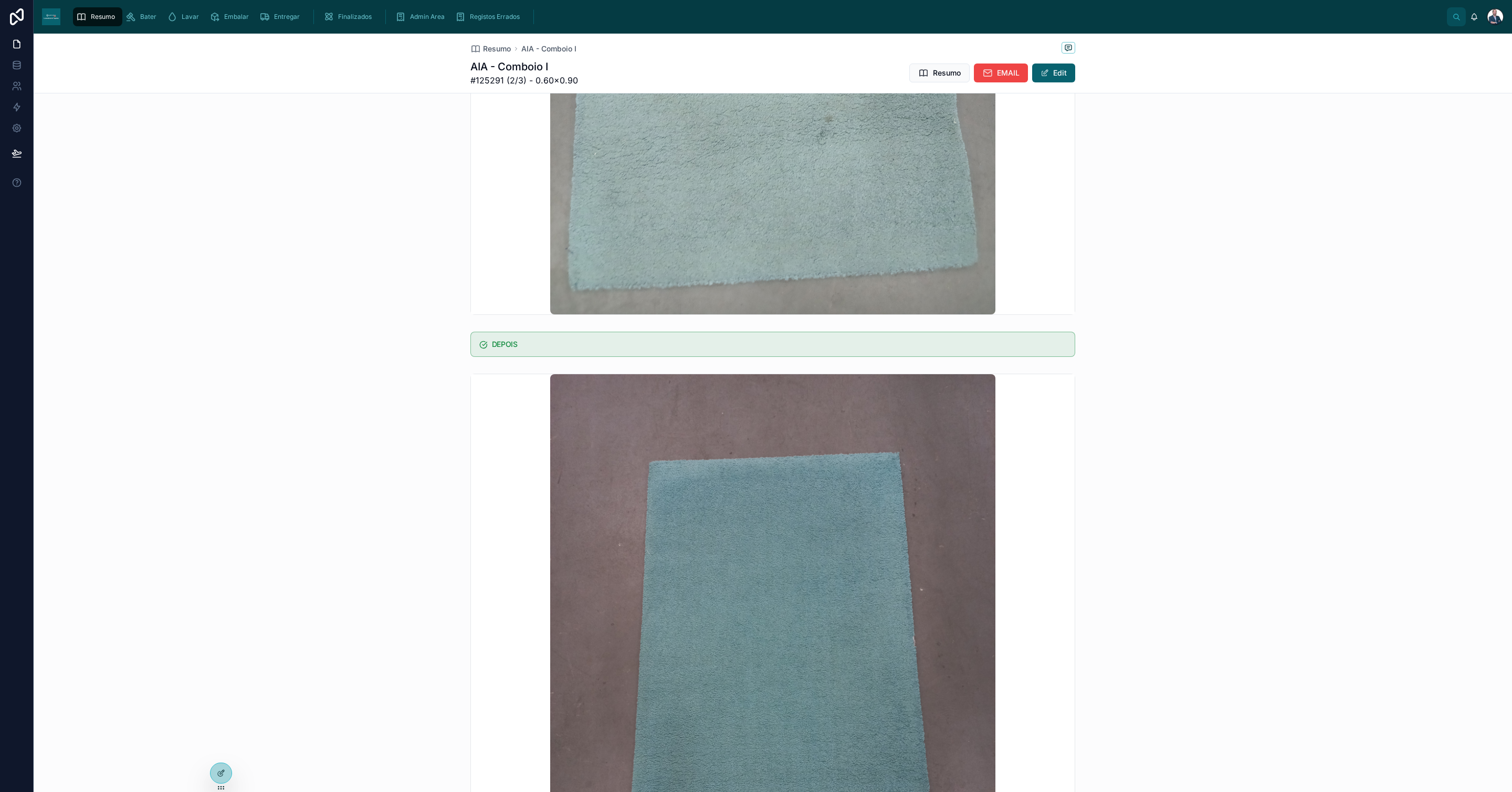
scroll to position [630, 0]
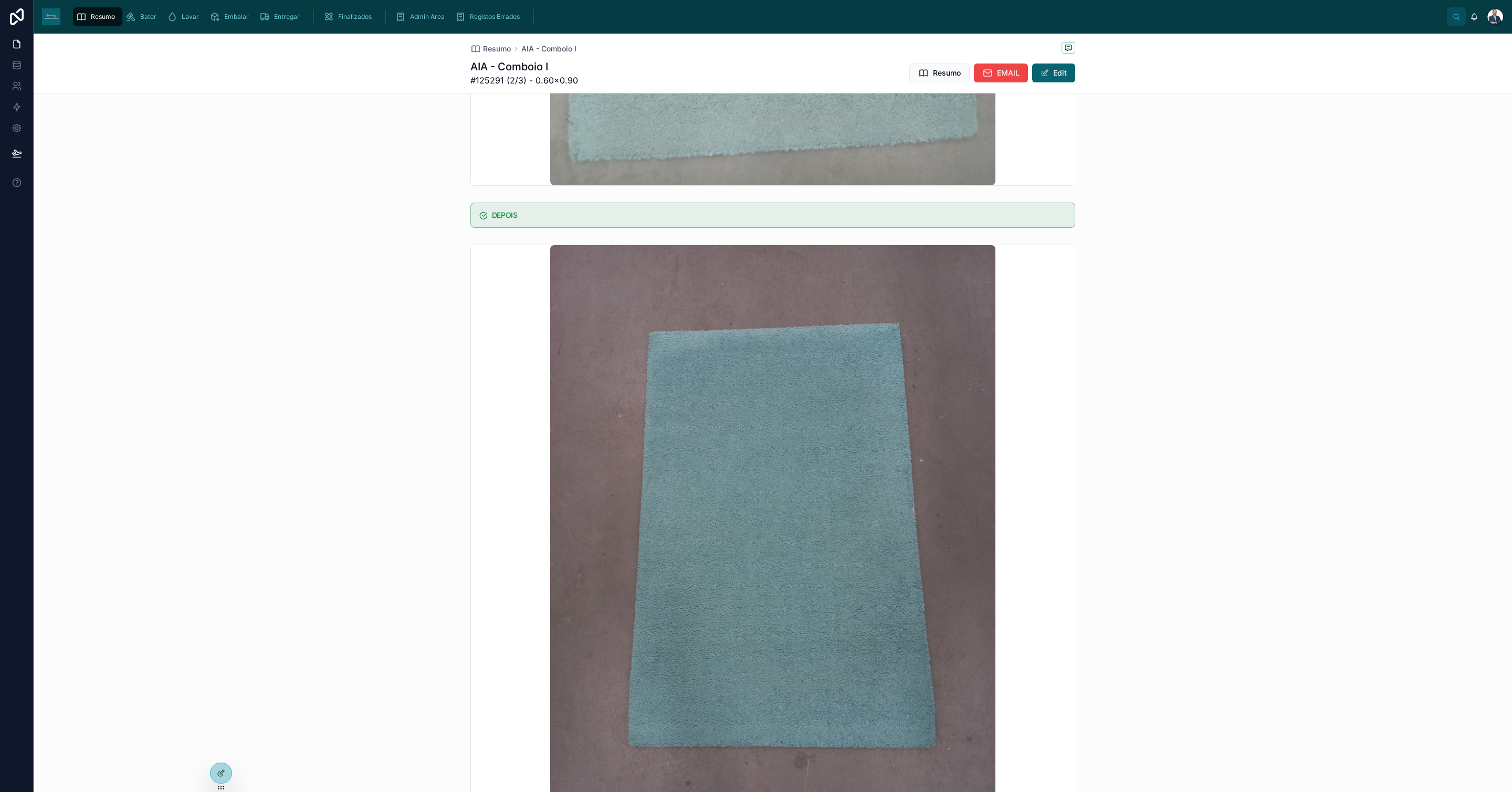
click at [494, 46] on span "Resumo" at bounding box center [497, 49] width 28 height 10
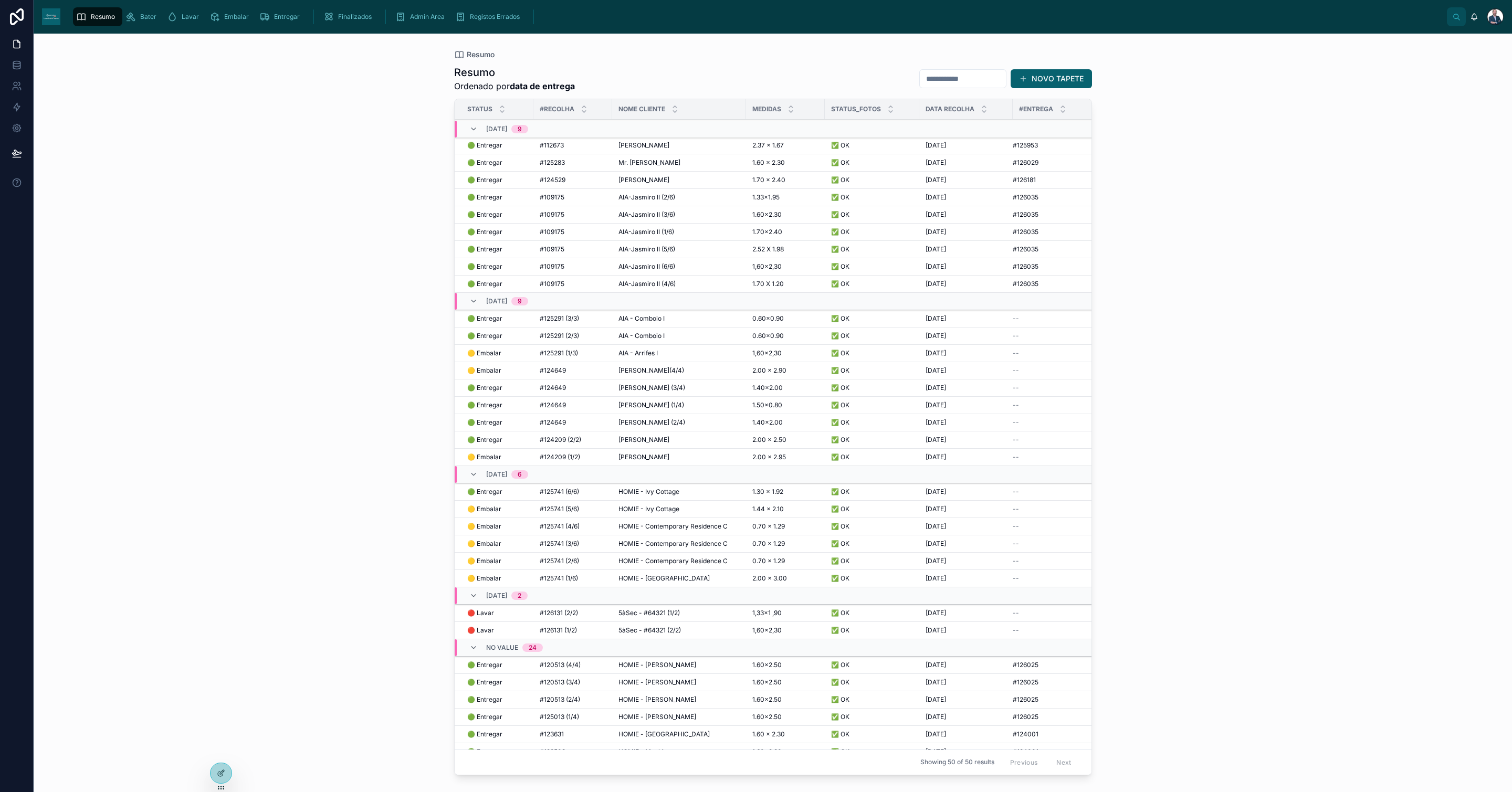
click at [645, 357] on span "AIA - Arrifes I" at bounding box center [638, 353] width 39 height 9
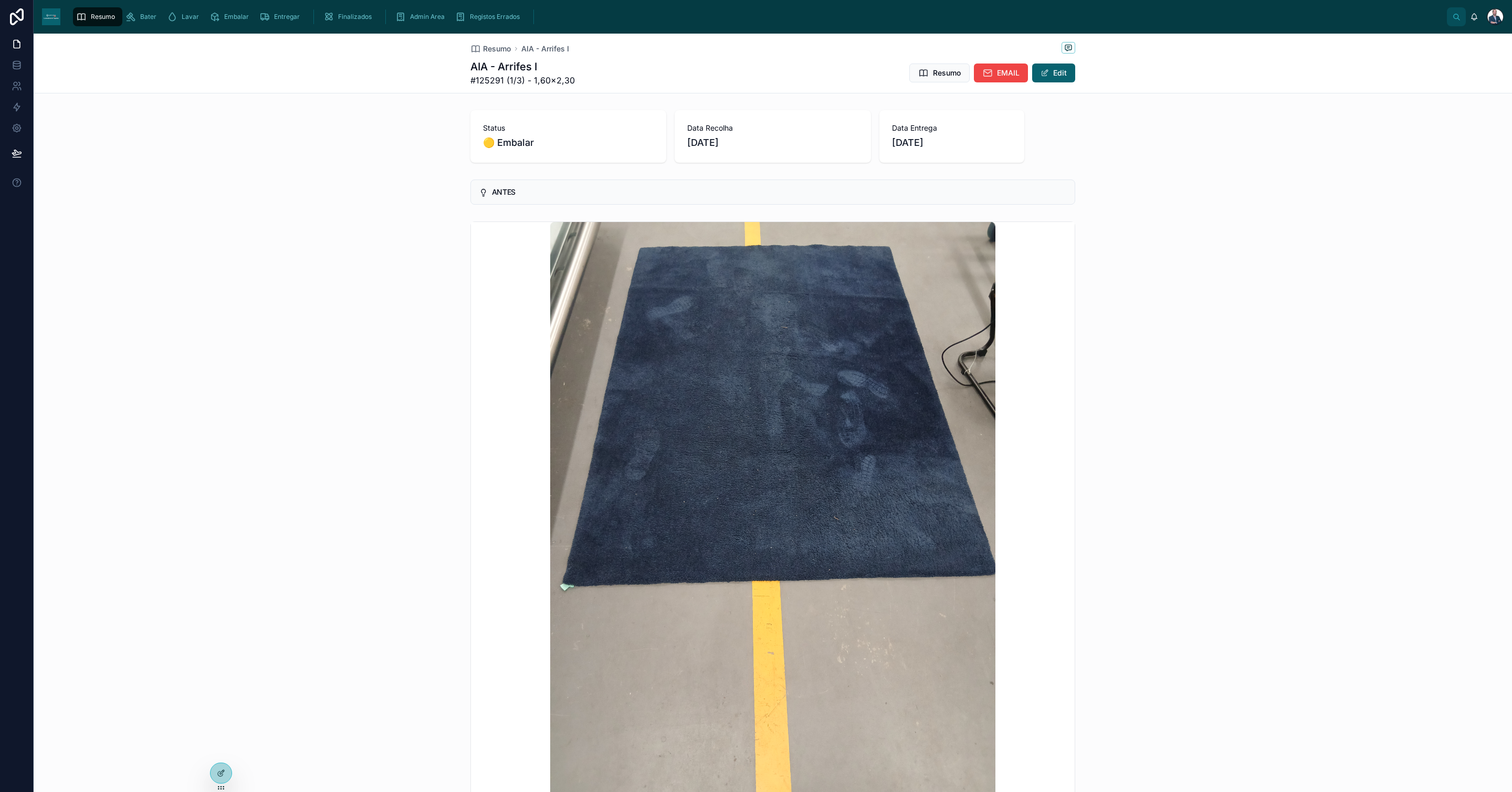
click at [496, 47] on span "Resumo" at bounding box center [497, 49] width 28 height 10
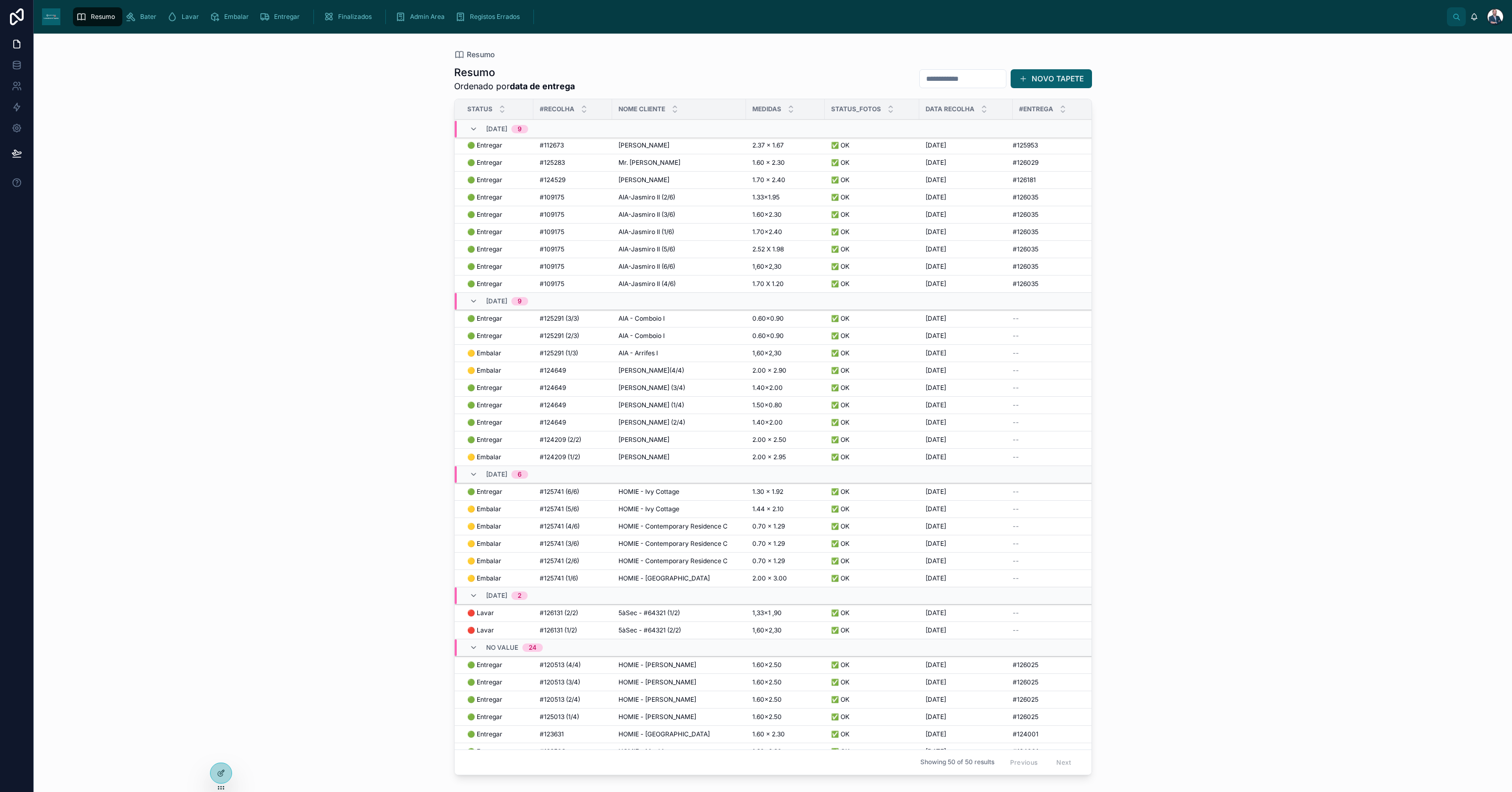
click at [622, 391] on span "[PERSON_NAME] (3/4)" at bounding box center [652, 388] width 67 height 9
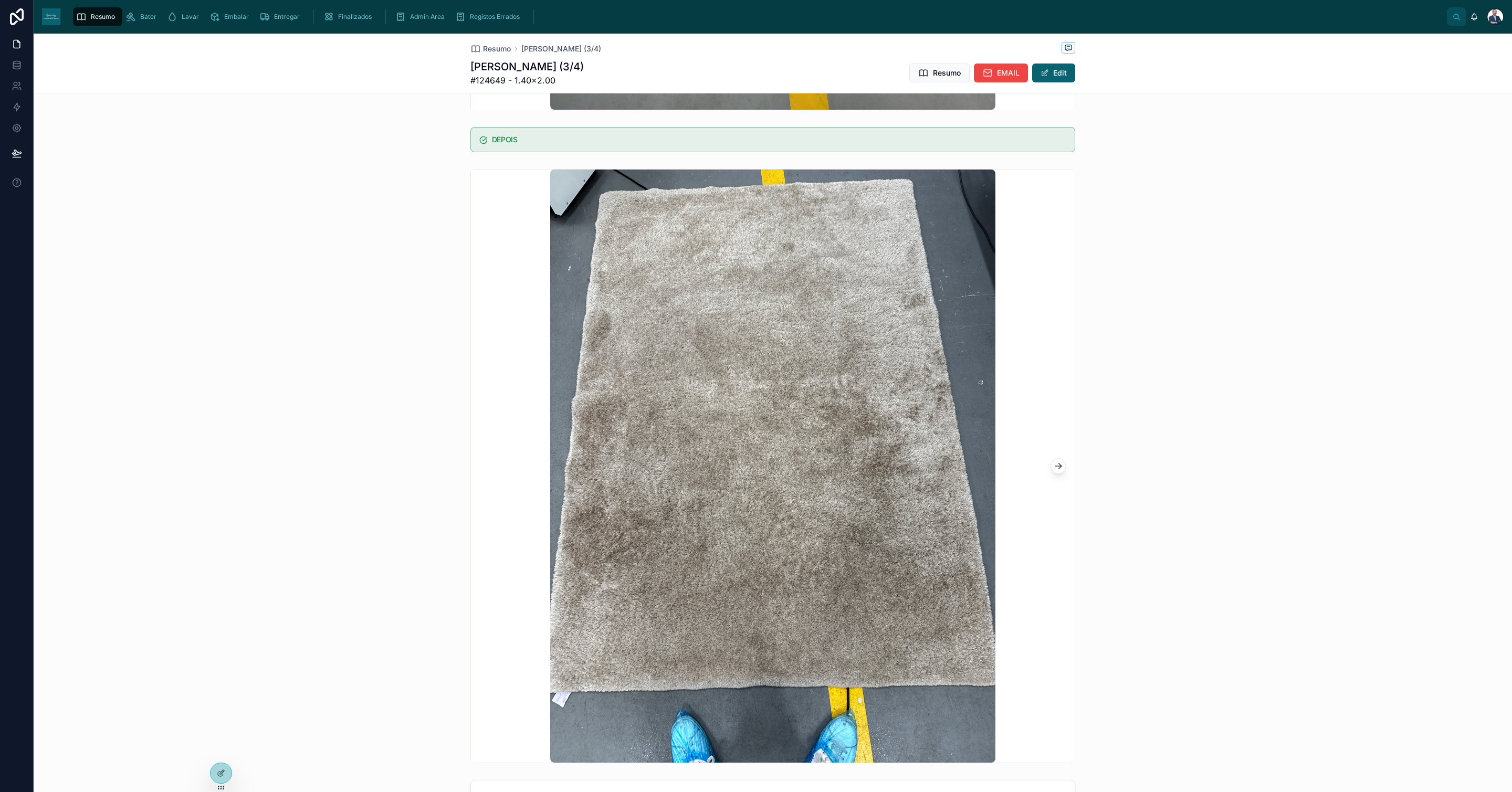
scroll to position [709, 0]
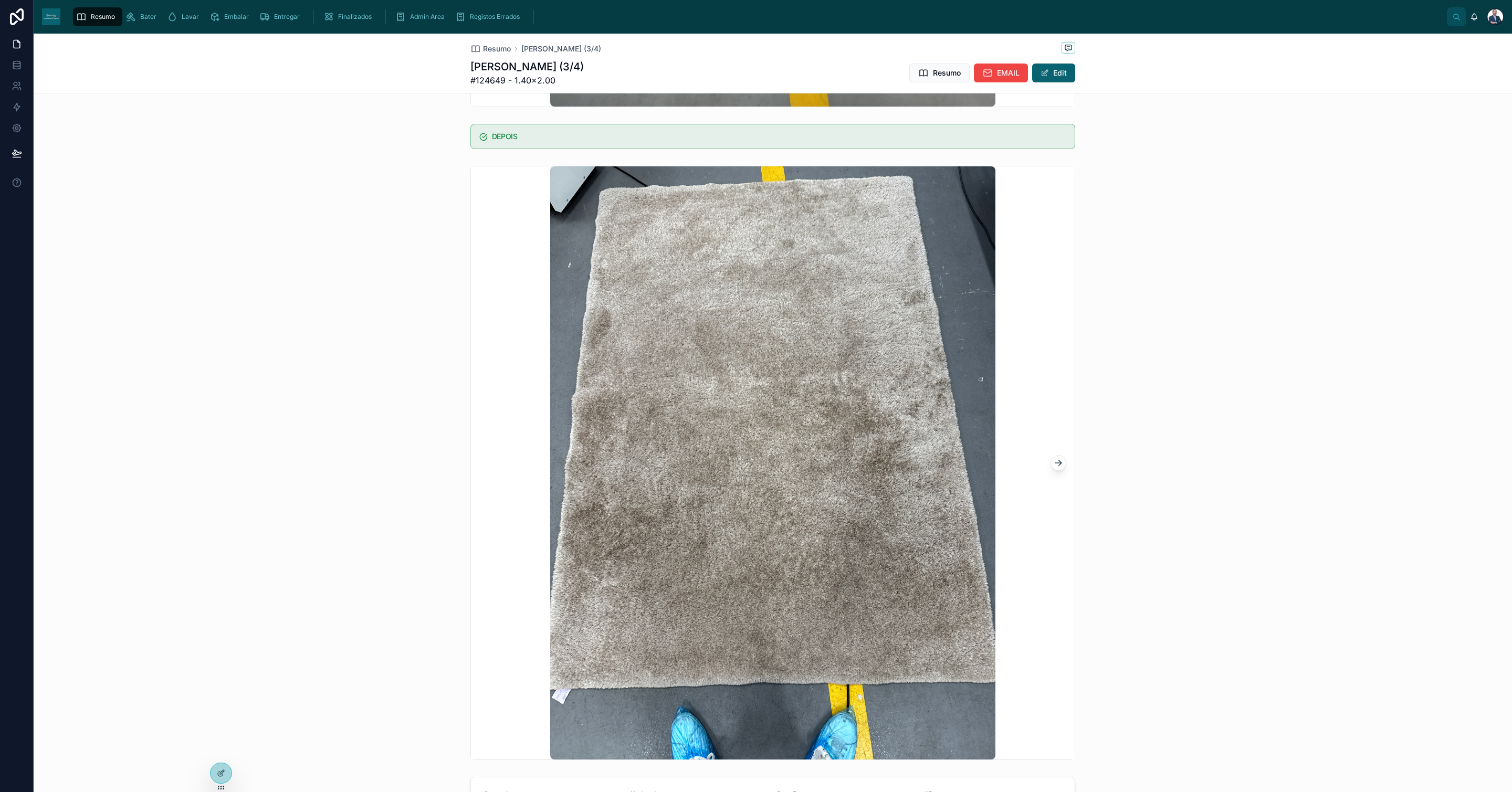
click at [497, 47] on span "Resumo" at bounding box center [497, 49] width 28 height 10
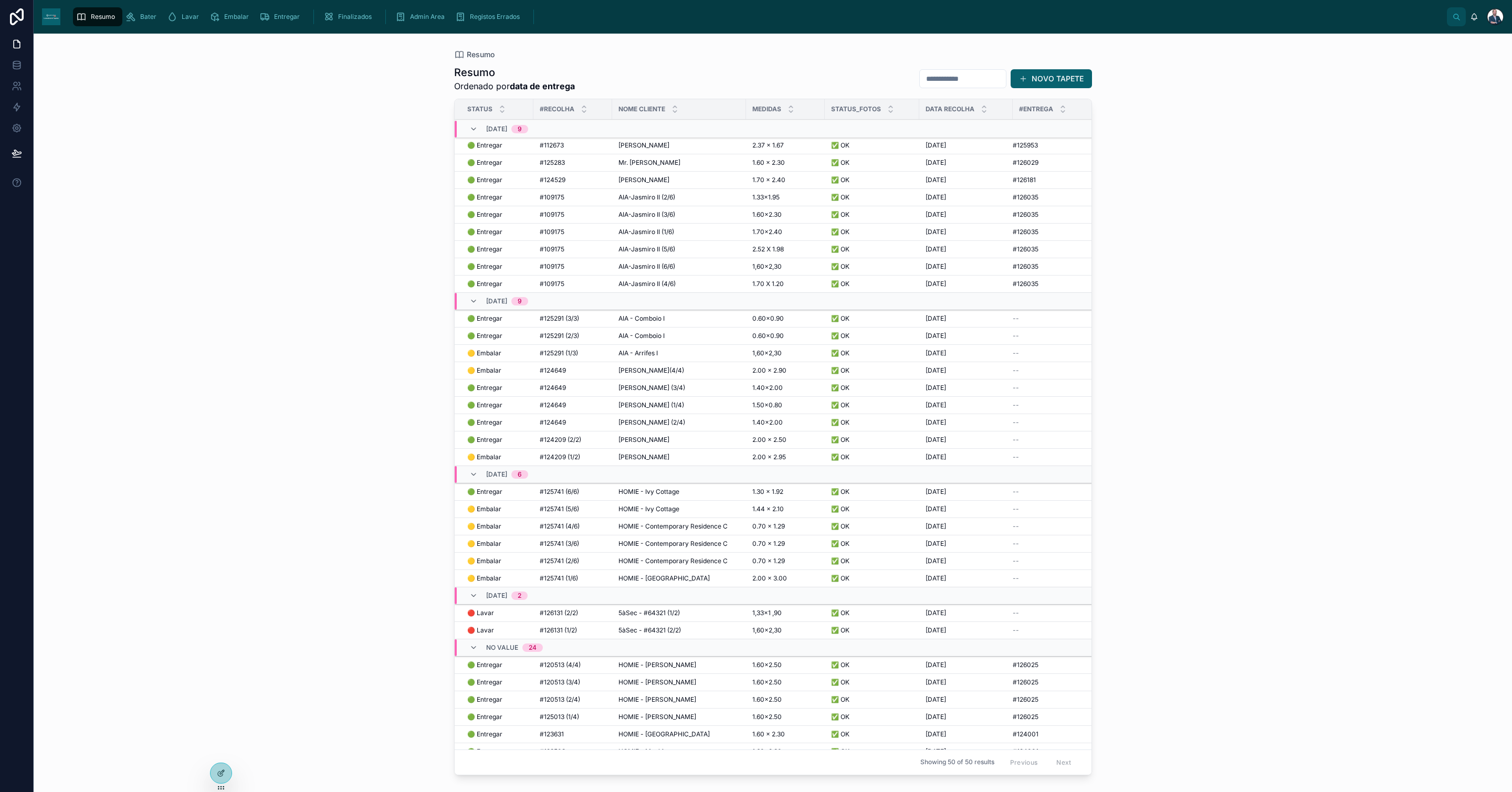
click at [653, 408] on span "[PERSON_NAME] (1/4)" at bounding box center [652, 405] width 66 height 9
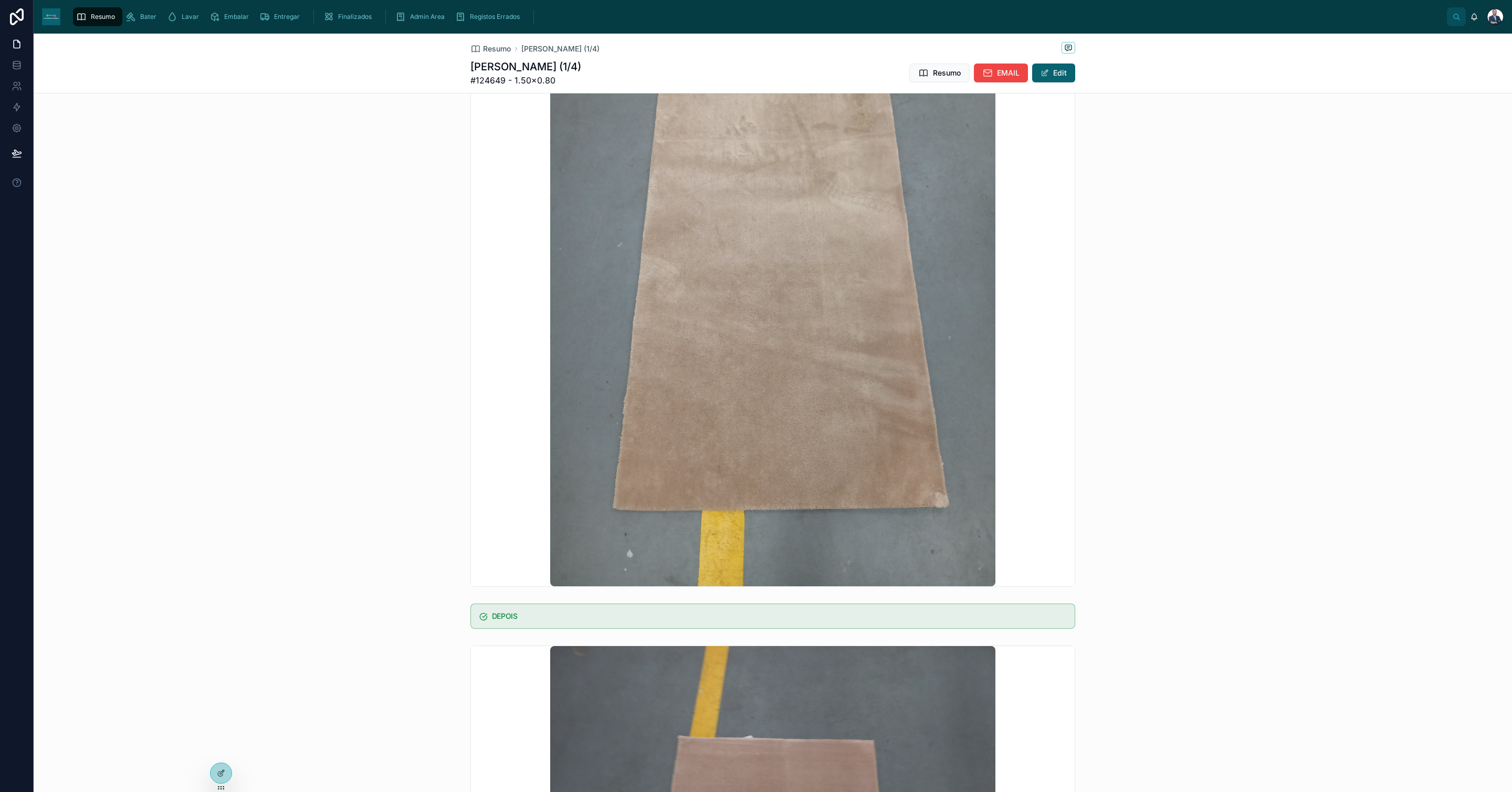
scroll to position [79, 0]
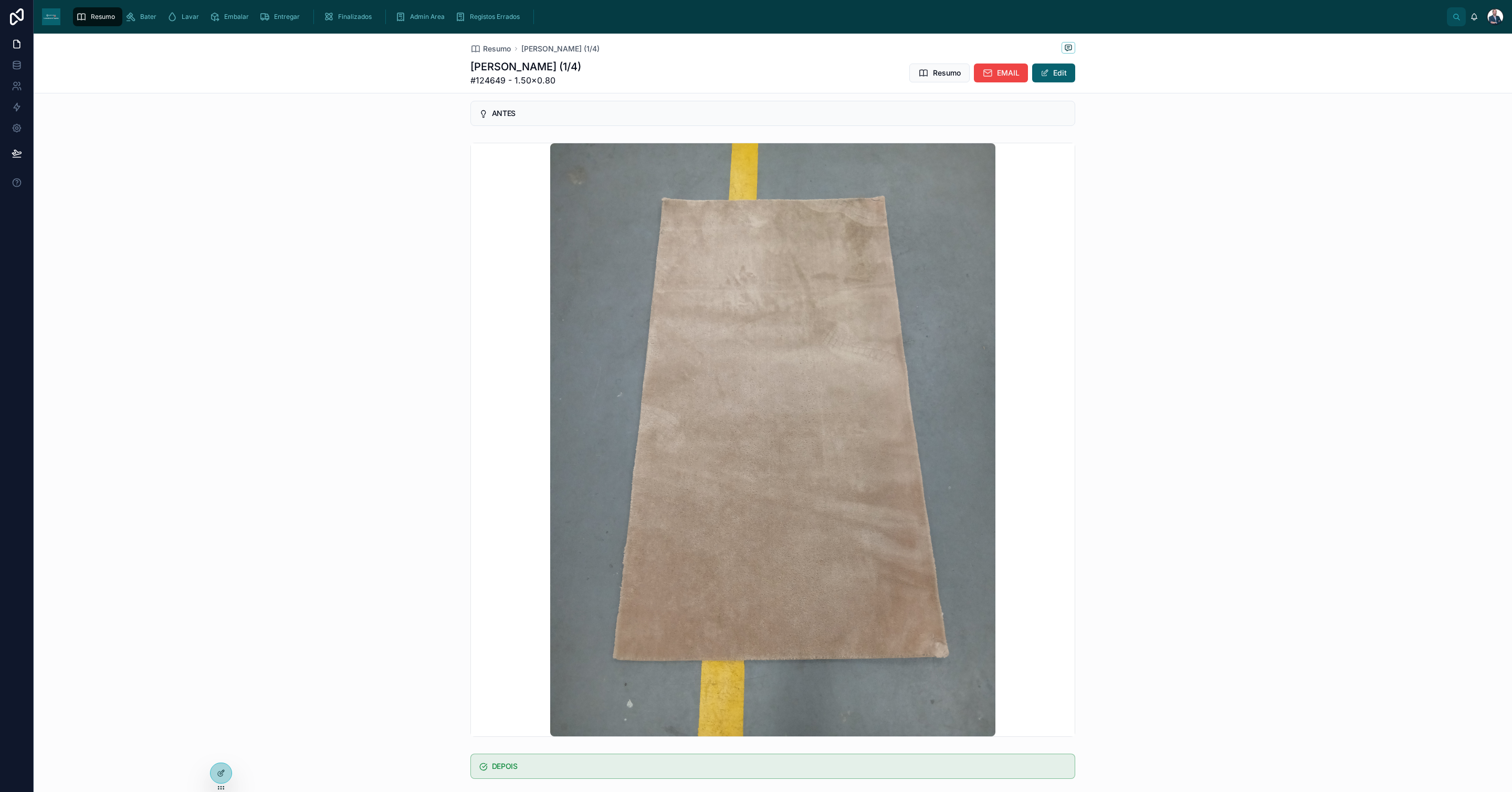
click at [489, 47] on span "Resumo" at bounding box center [497, 49] width 28 height 10
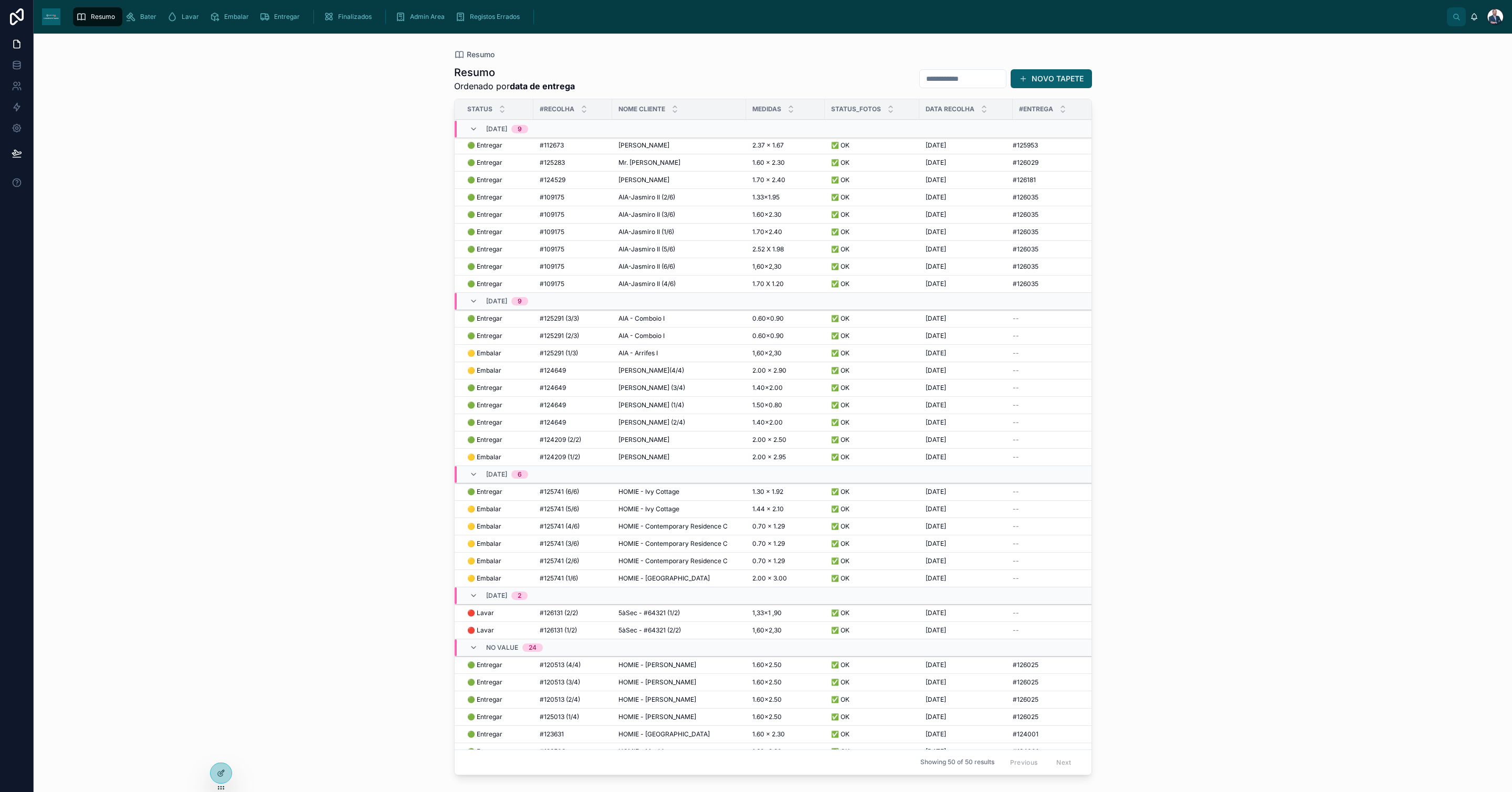
click at [656, 427] on span "[PERSON_NAME] (2/4)" at bounding box center [652, 422] width 67 height 9
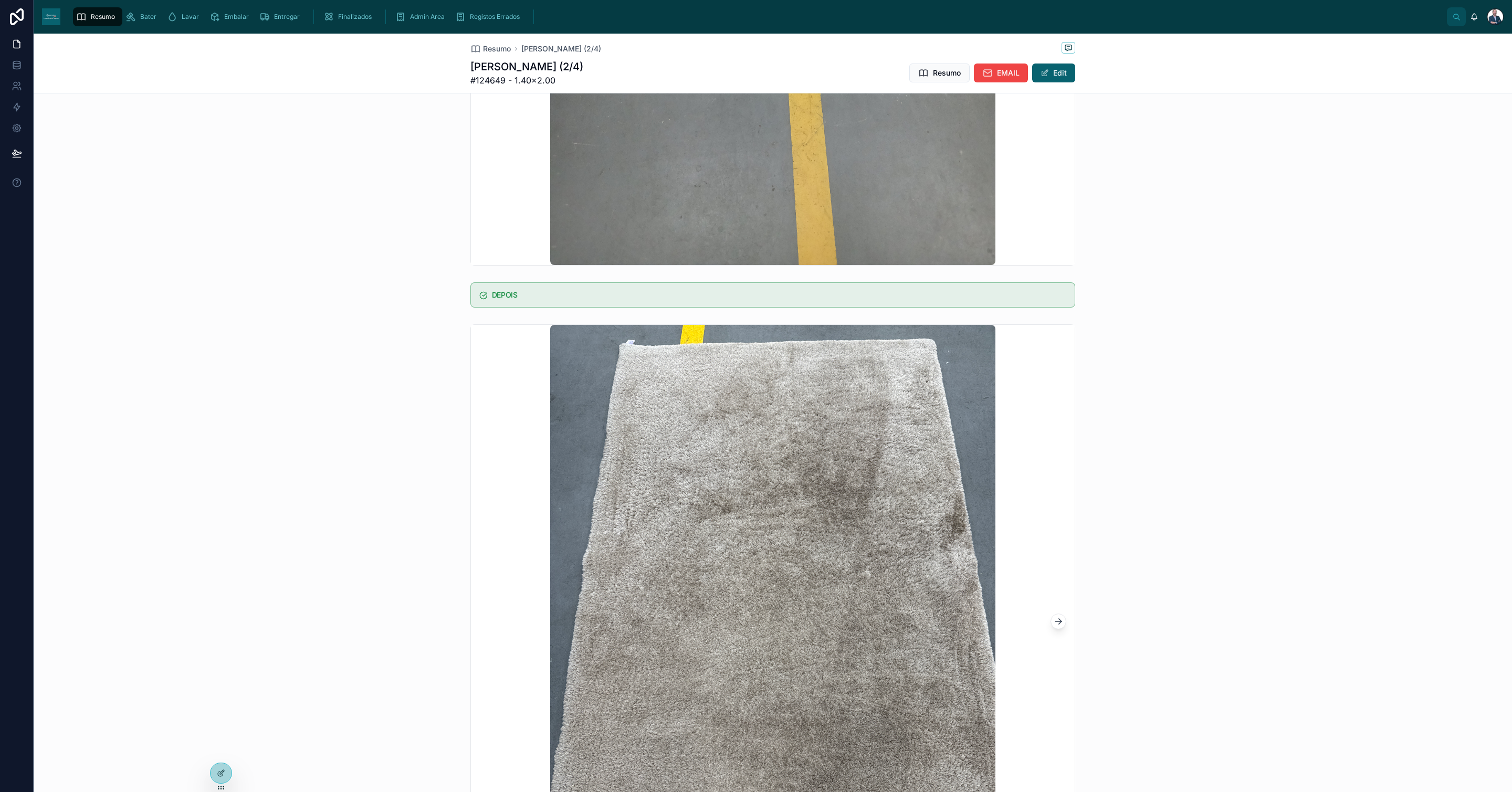
scroll to position [552, 0]
click at [500, 45] on span "Resumo" at bounding box center [497, 49] width 28 height 10
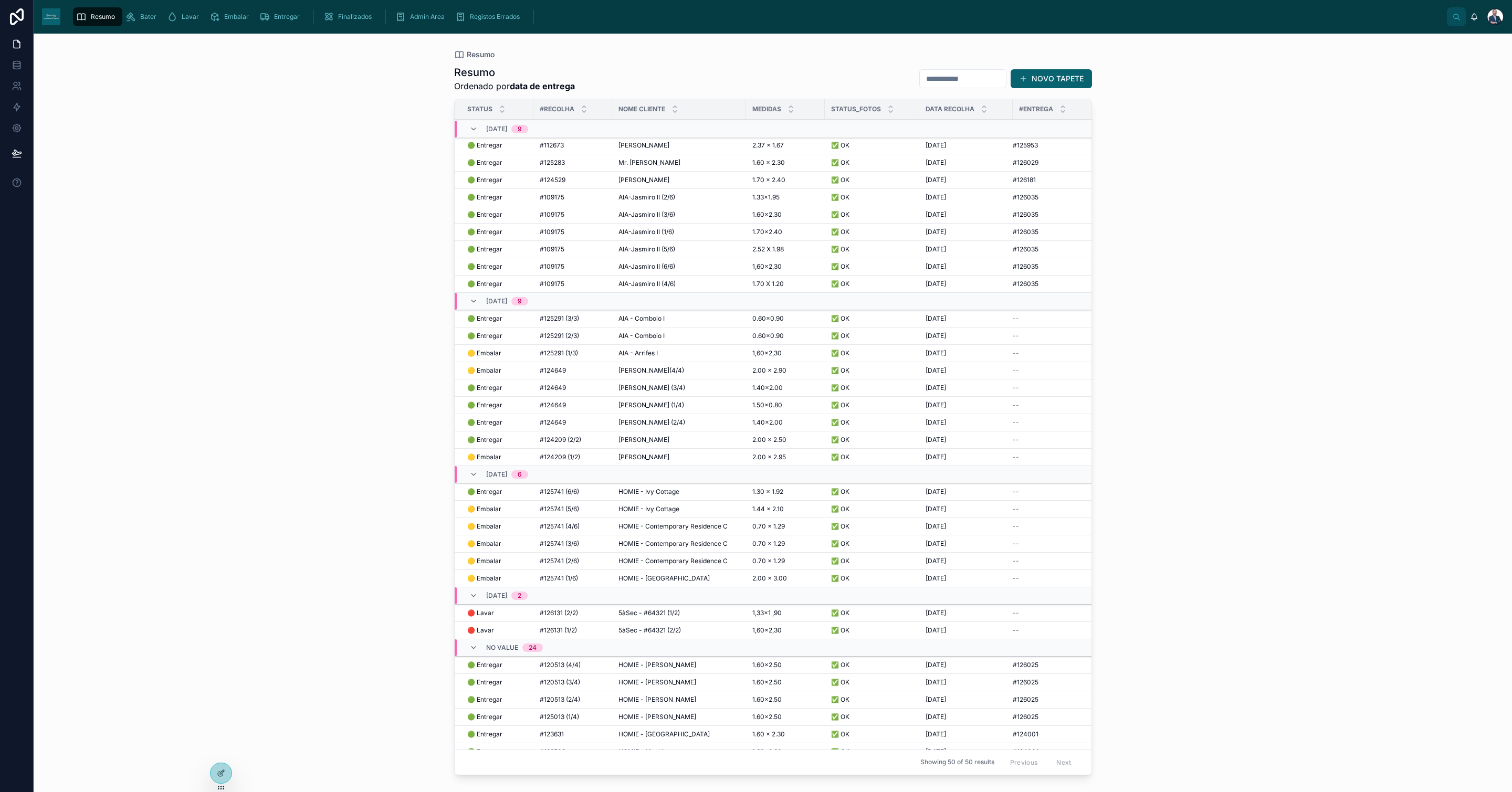
click at [630, 495] on span "HOMIE - Ivy Cottage" at bounding box center [649, 492] width 61 height 9
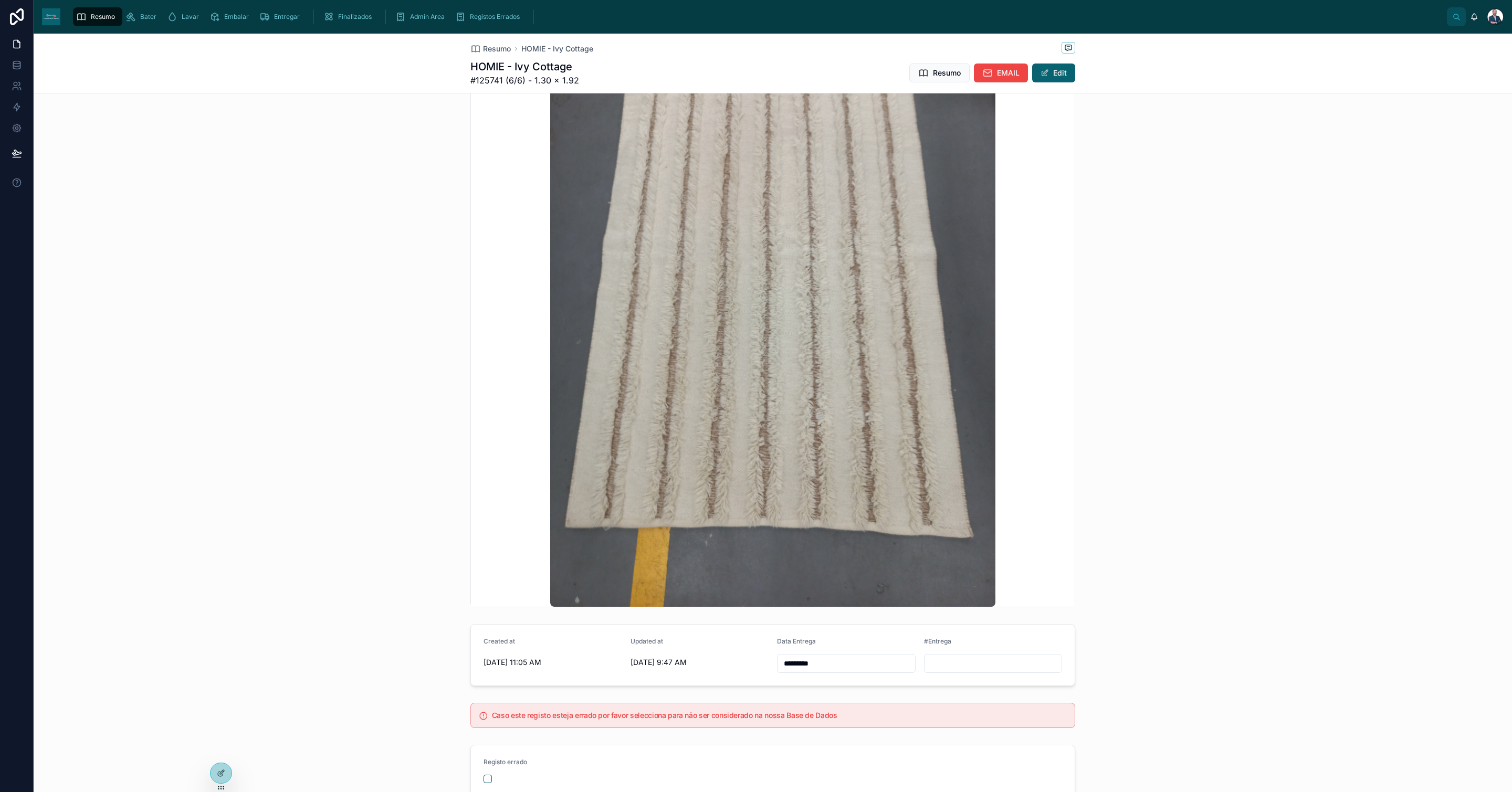
scroll to position [625, 0]
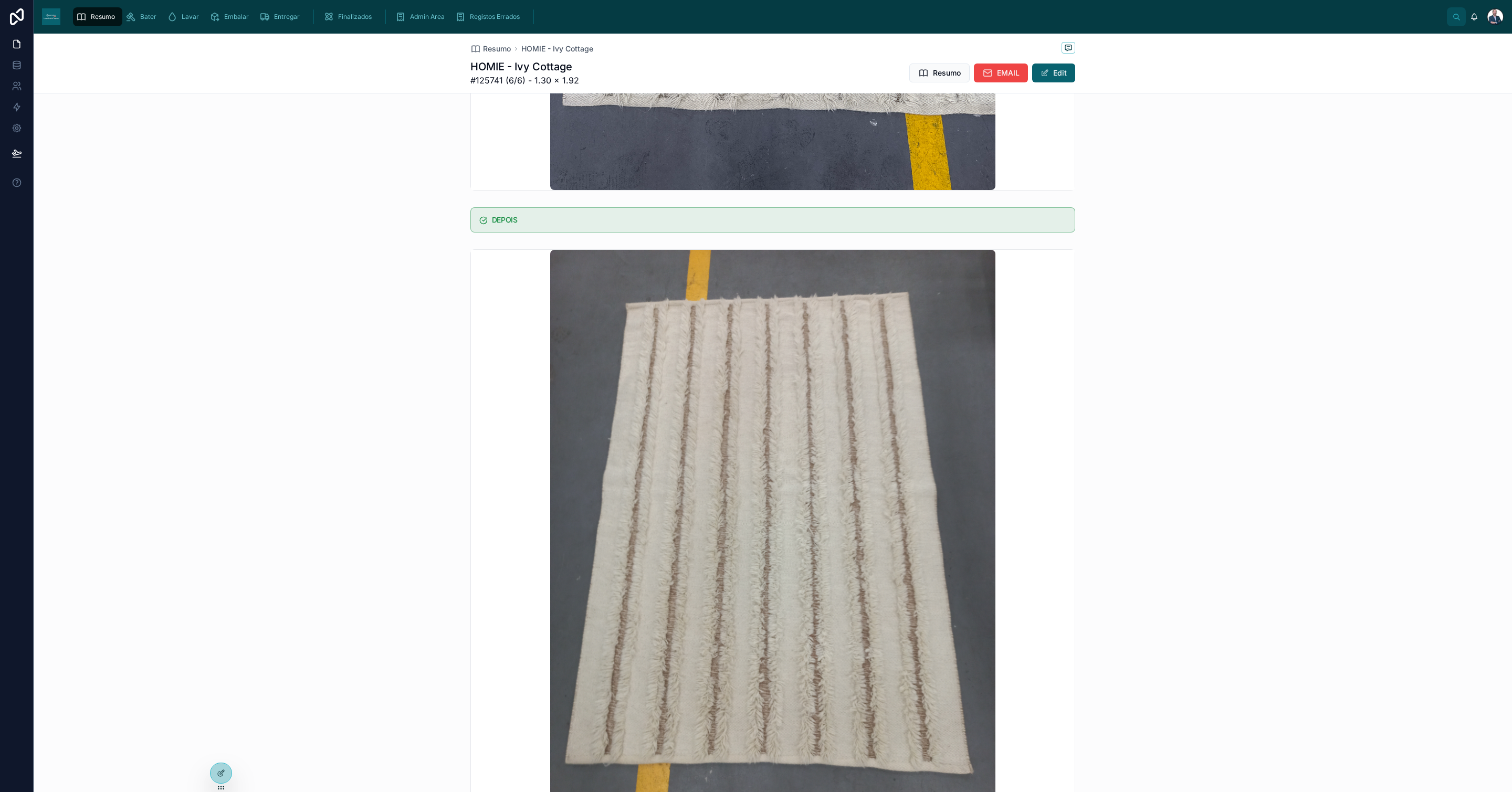
click at [506, 49] on div "Resumo HOMIE - Ivy Cottage" at bounding box center [532, 49] width 123 height 10
click at [487, 45] on span "Resumo" at bounding box center [497, 49] width 28 height 10
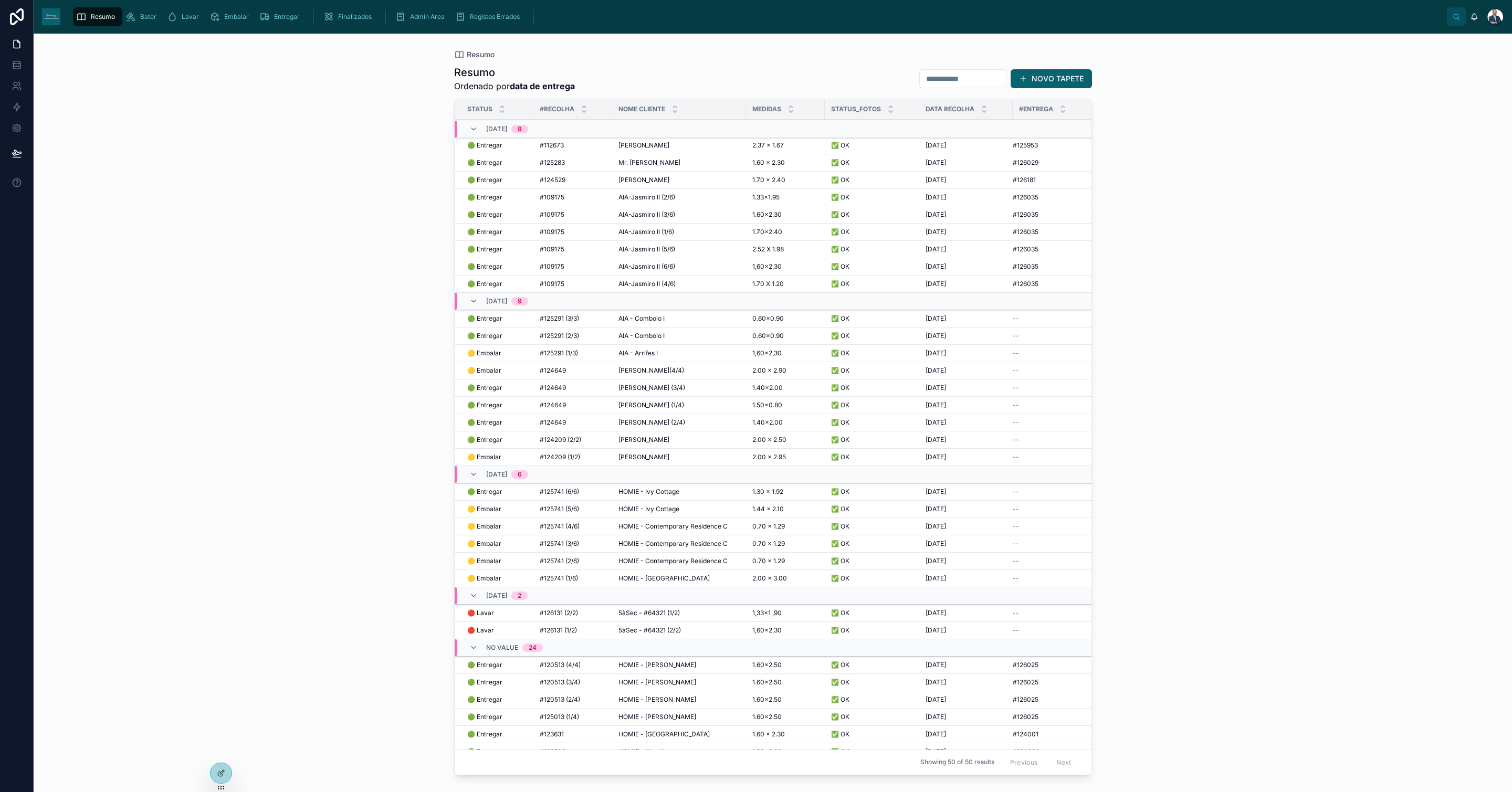
click at [653, 511] on span "HOMIE - Ivy Cottage" at bounding box center [649, 509] width 61 height 9
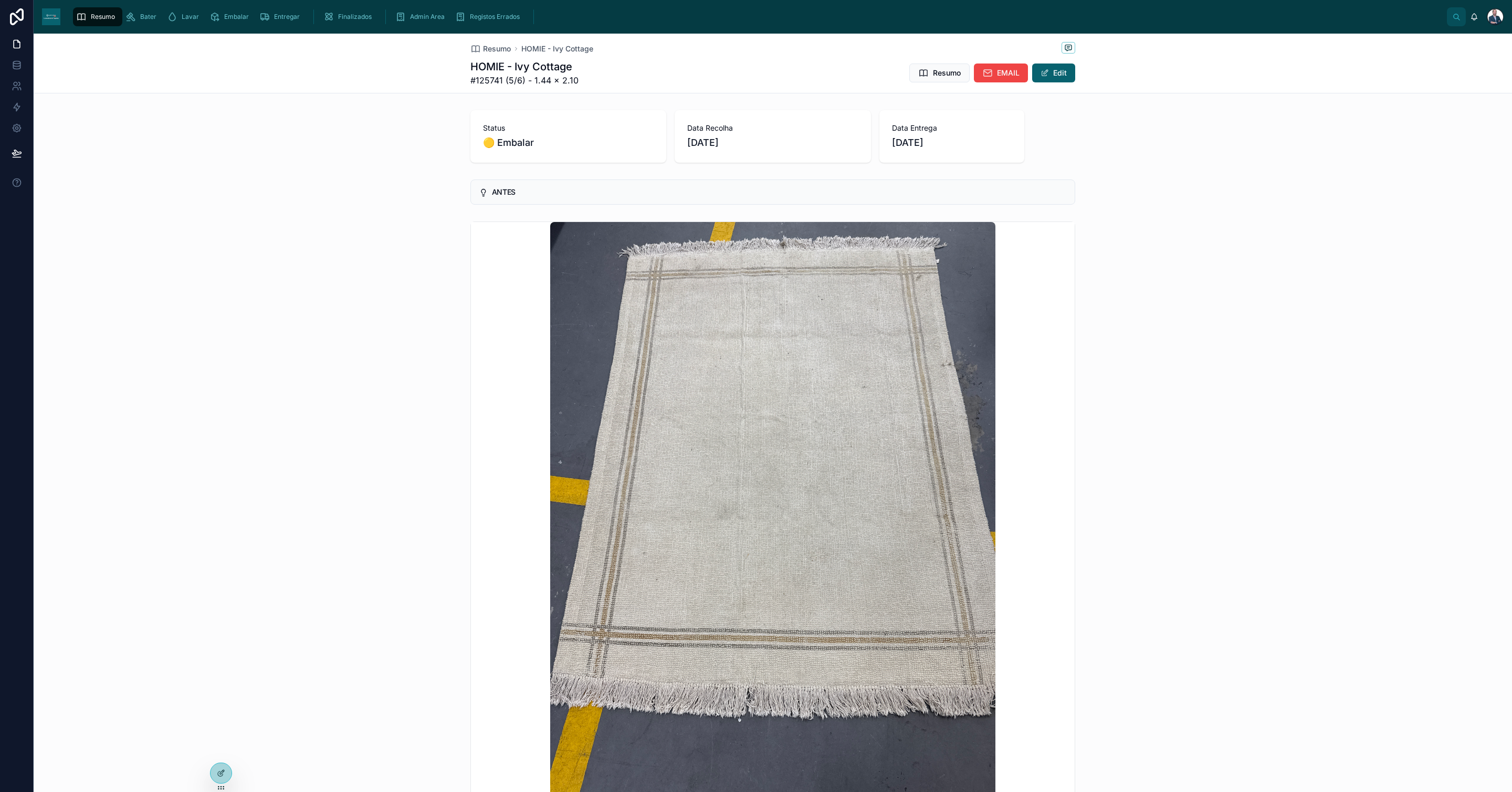
click at [500, 52] on span "Resumo" at bounding box center [497, 49] width 28 height 10
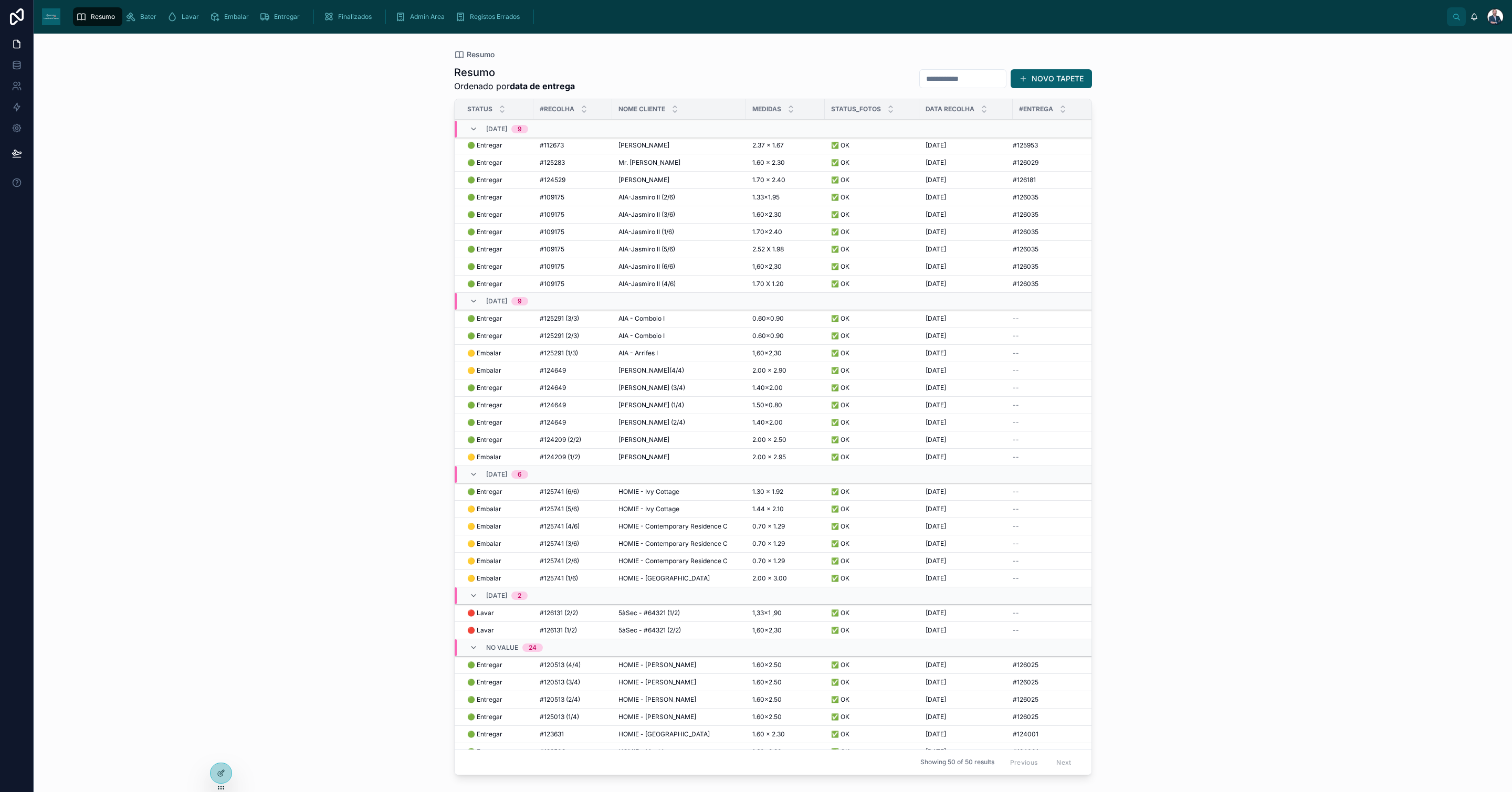
click at [664, 548] on span "HOMIE - Contemporary Residence C" at bounding box center [673, 544] width 109 height 9
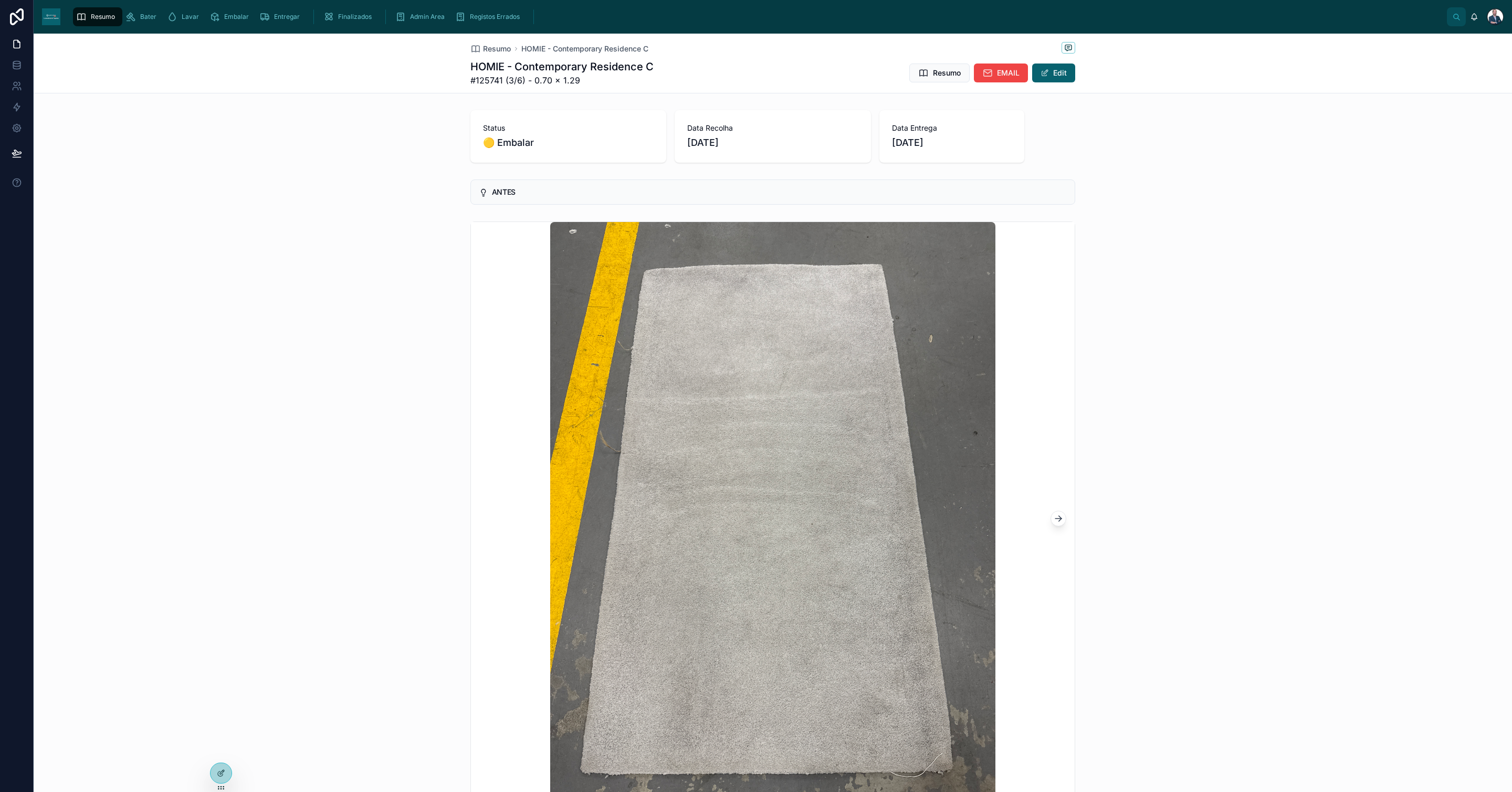
click at [503, 49] on span "Resumo" at bounding box center [497, 49] width 28 height 10
